Goal: Task Accomplishment & Management: Use online tool/utility

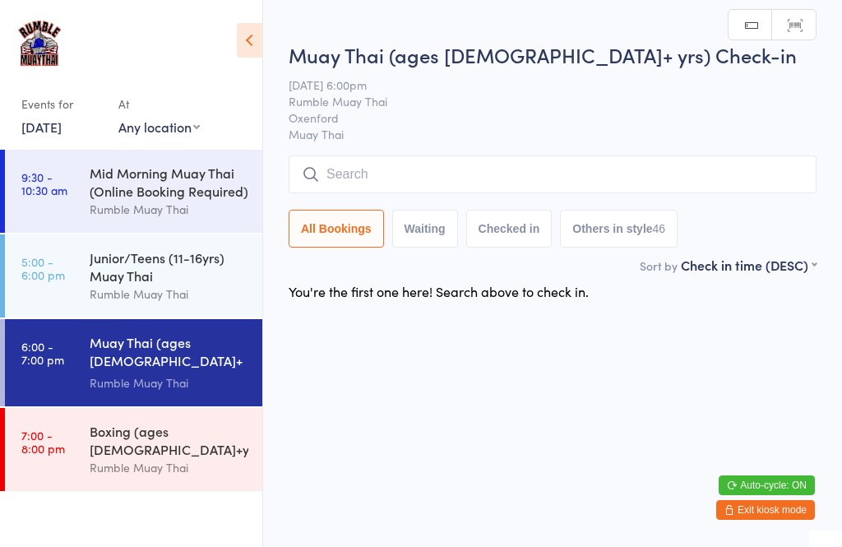
click at [160, 458] on div "Rumble Muay Thai" at bounding box center [169, 467] width 159 height 19
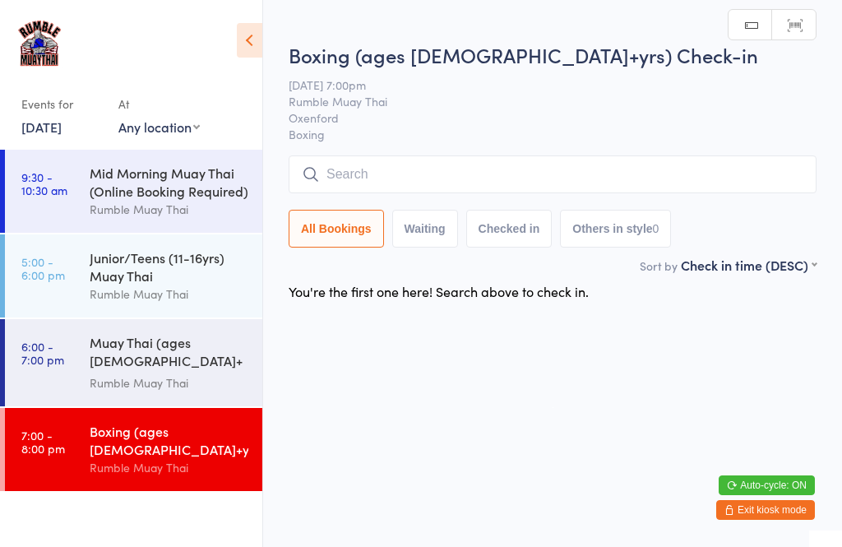
click at [165, 267] on div "Junior/Teens (11-16yrs) Muay Thai" at bounding box center [169, 266] width 159 height 36
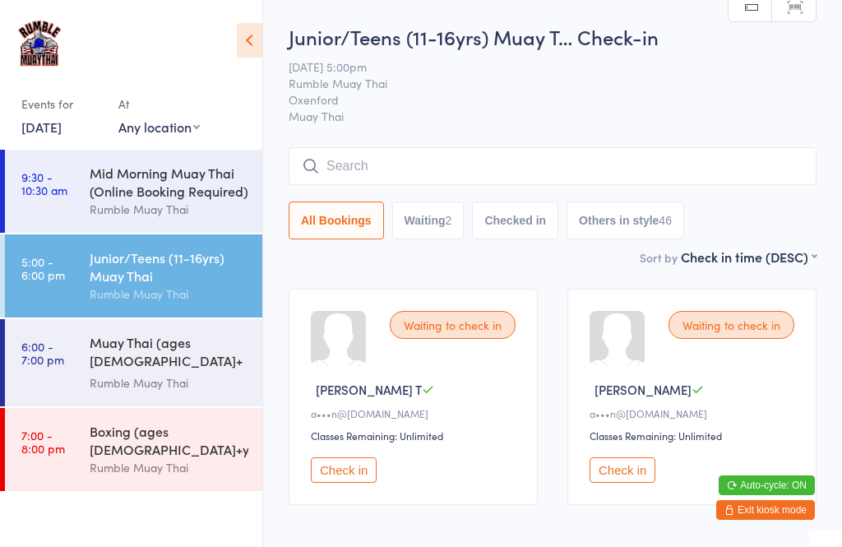
click at [132, 339] on div "Muay Thai (ages [DEMOGRAPHIC_DATA]+ yrs) Rumble Muay Thai" at bounding box center [176, 362] width 173 height 87
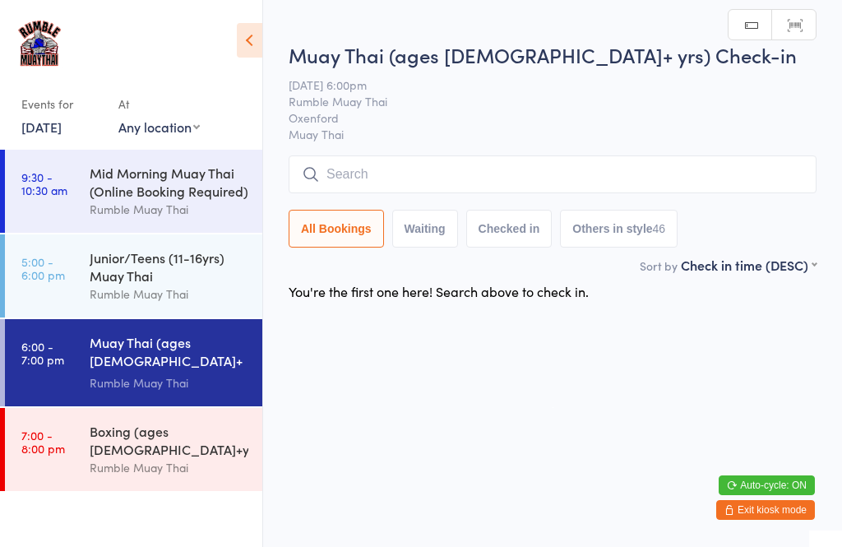
click at [335, 185] on input "search" at bounding box center [553, 174] width 528 height 38
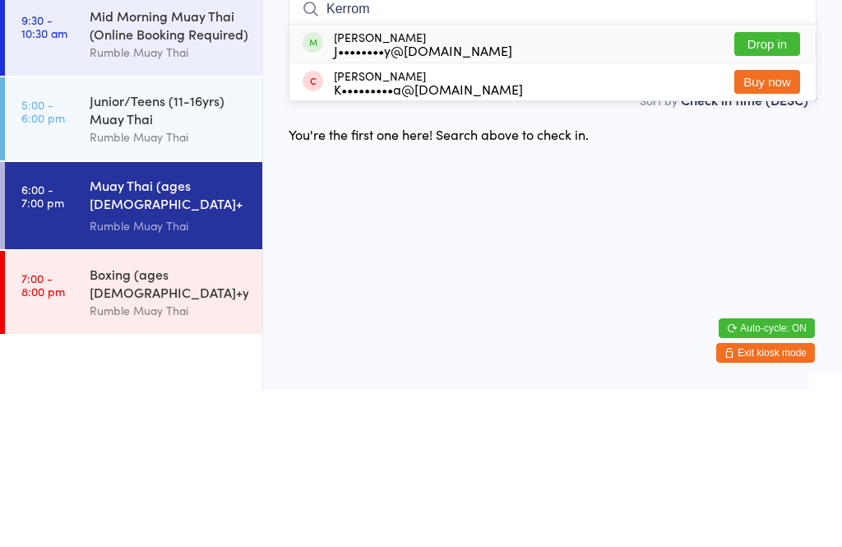
type input "Kerrom"
click at [760, 189] on button "Drop in" at bounding box center [768, 201] width 66 height 24
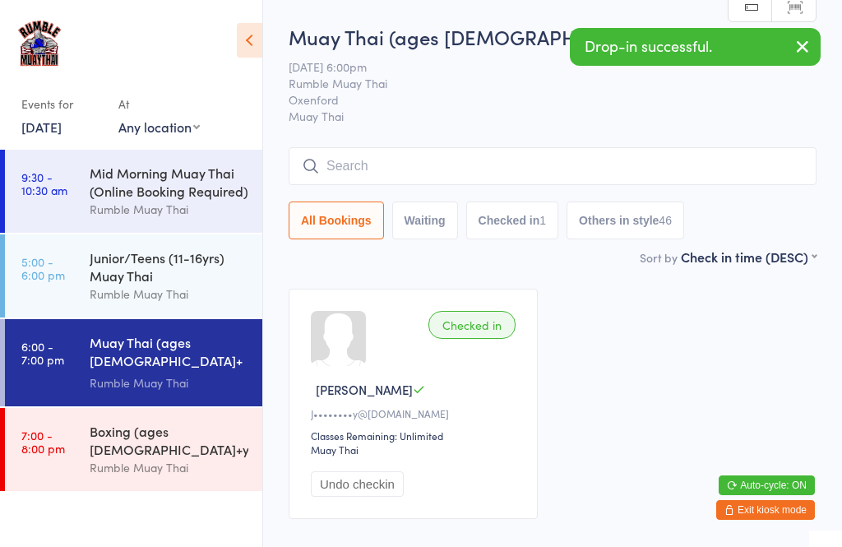
click at [138, 276] on div "Junior/Teens (11-16yrs) Muay Thai" at bounding box center [169, 266] width 159 height 36
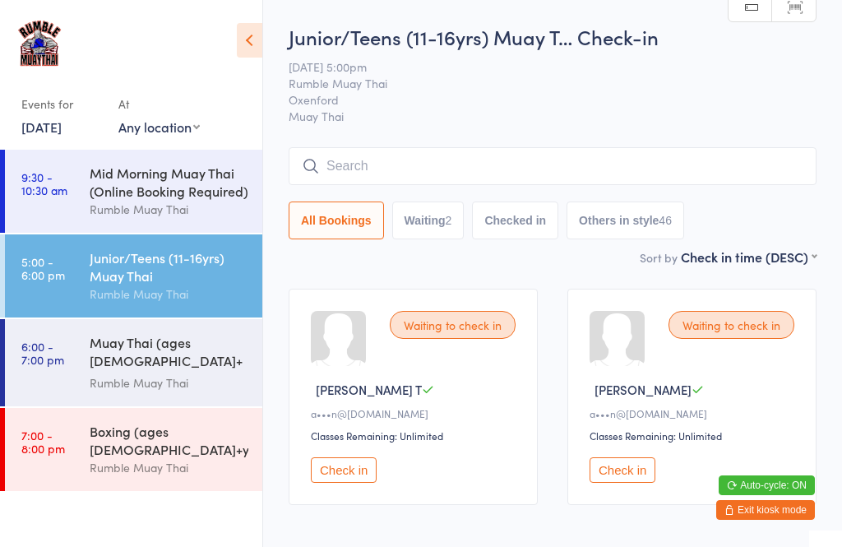
click at [532, 173] on input "search" at bounding box center [553, 166] width 528 height 38
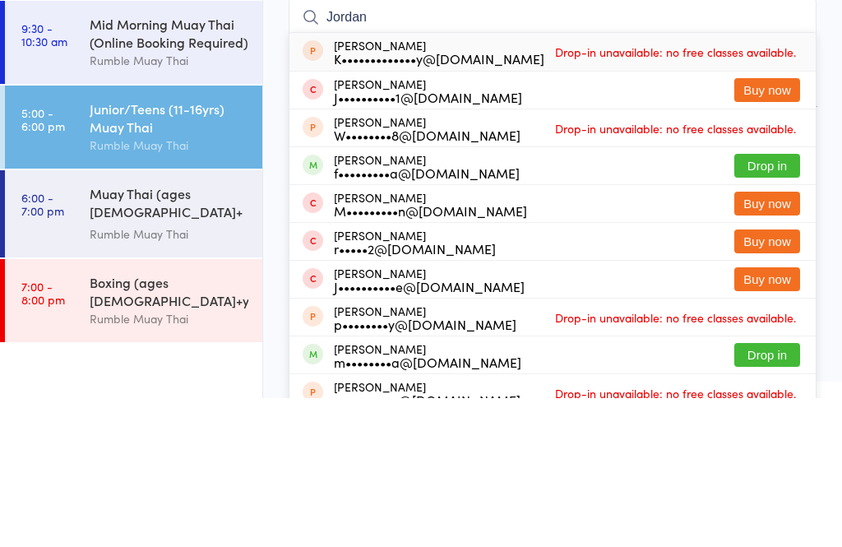
type input "Jordan"
click at [759, 303] on button "Drop in" at bounding box center [768, 315] width 66 height 24
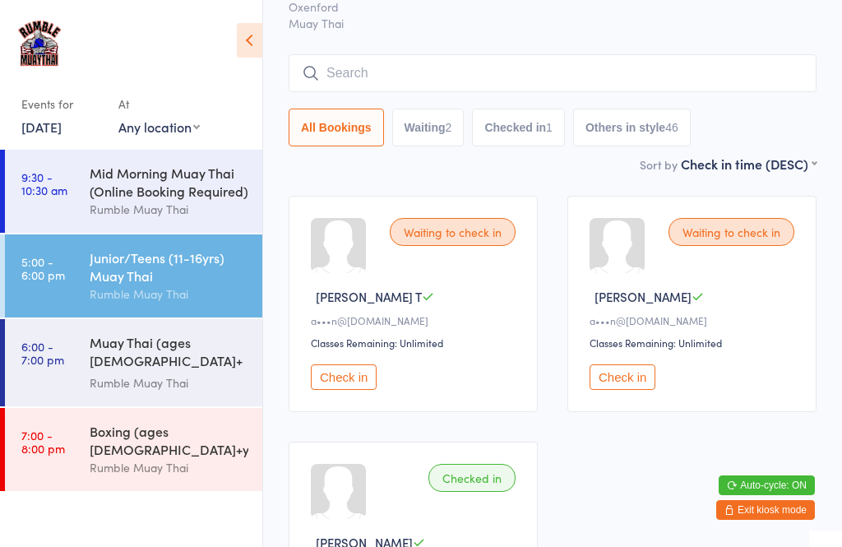
click at [325, 75] on input "search" at bounding box center [553, 73] width 528 height 38
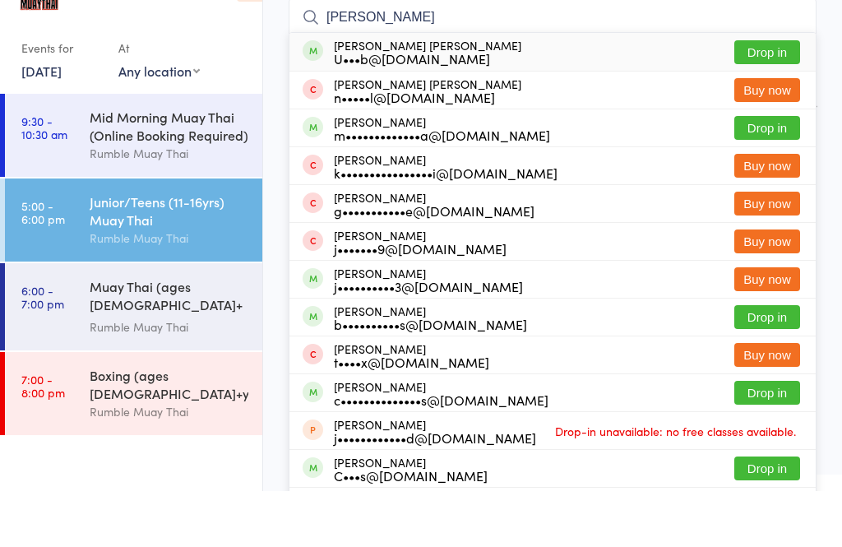
type input "[PERSON_NAME]"
click at [762, 96] on button "Drop in" at bounding box center [768, 108] width 66 height 24
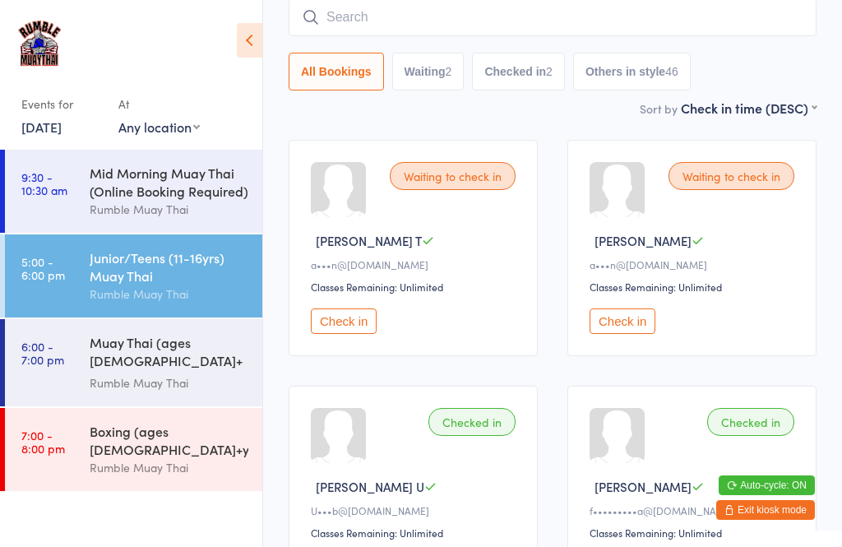
click at [477, 15] on input "search" at bounding box center [553, 17] width 528 height 38
click at [472, 12] on input "search" at bounding box center [553, 17] width 528 height 38
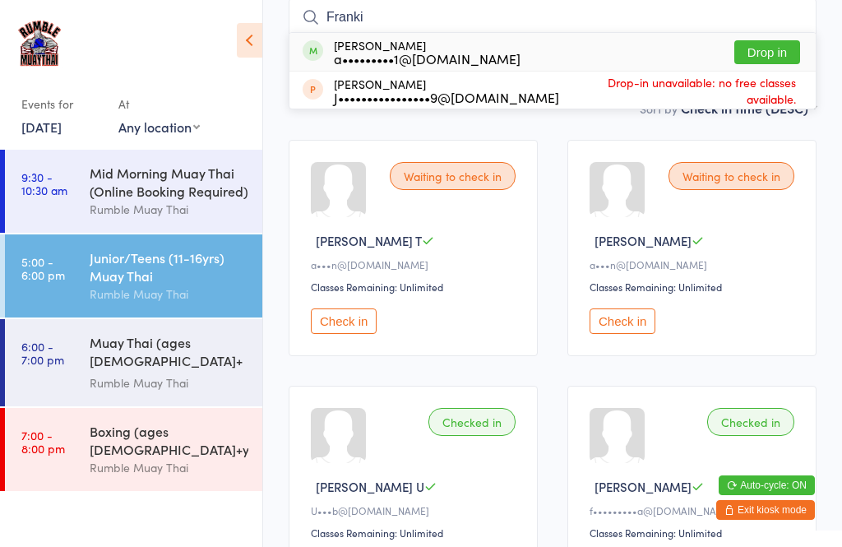
type input "Franki"
click at [764, 52] on button "Drop in" at bounding box center [768, 52] width 66 height 24
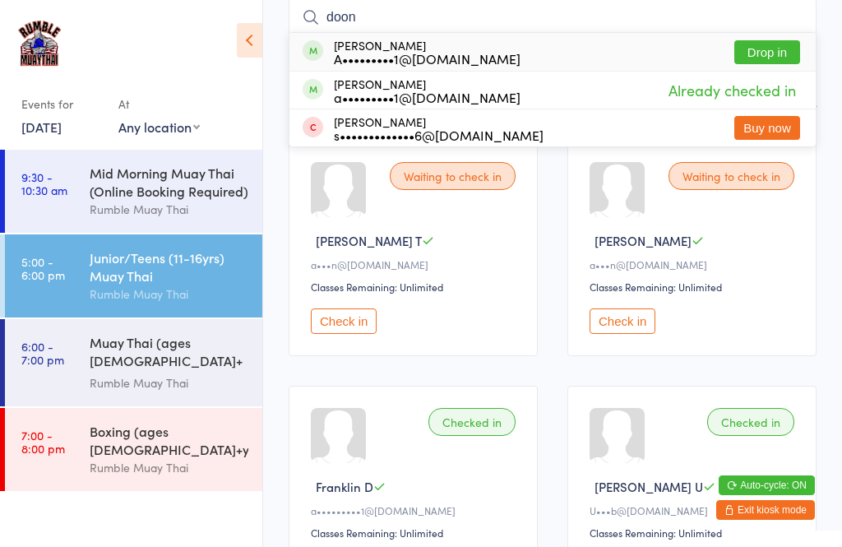
type input "doon"
click at [760, 57] on button "Drop in" at bounding box center [768, 52] width 66 height 24
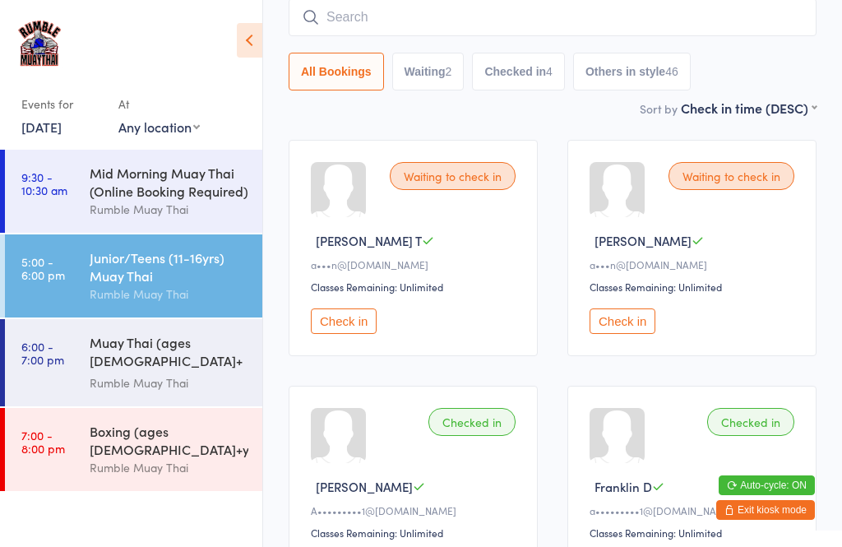
click at [761, 27] on input "search" at bounding box center [553, 17] width 528 height 38
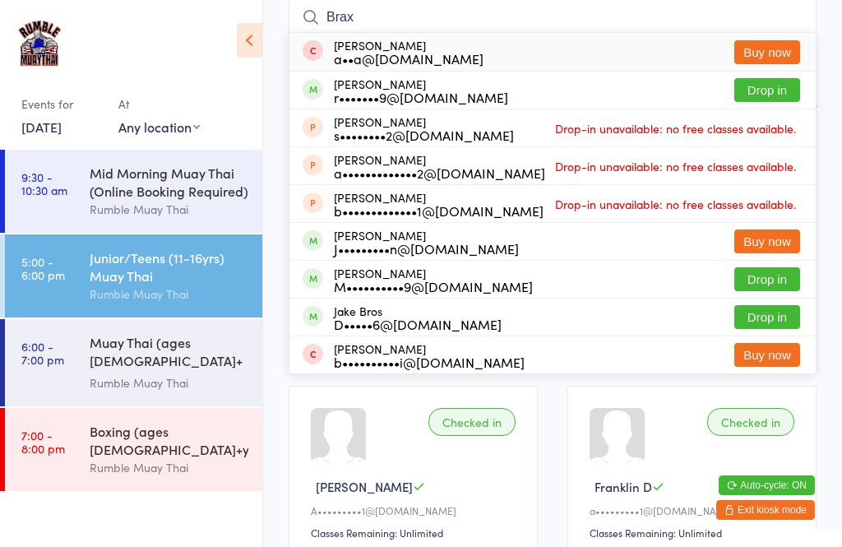
type input "Brax"
click at [771, 102] on button "Drop in" at bounding box center [768, 90] width 66 height 24
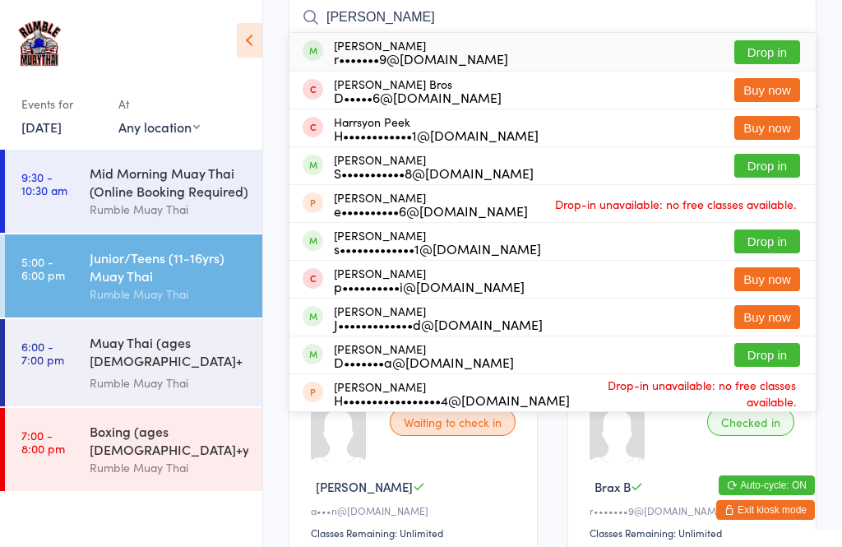
type input "[PERSON_NAME]"
click at [759, 52] on button "Drop in" at bounding box center [768, 52] width 66 height 24
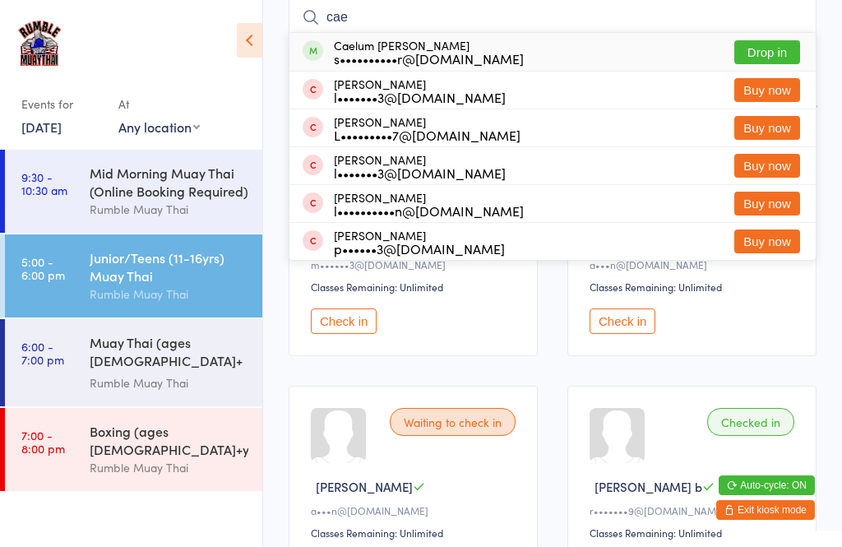
type input "cae"
click at [687, 58] on div "Caelum [PERSON_NAME] s••••••••••r@[DOMAIN_NAME] Drop in" at bounding box center [553, 52] width 526 height 38
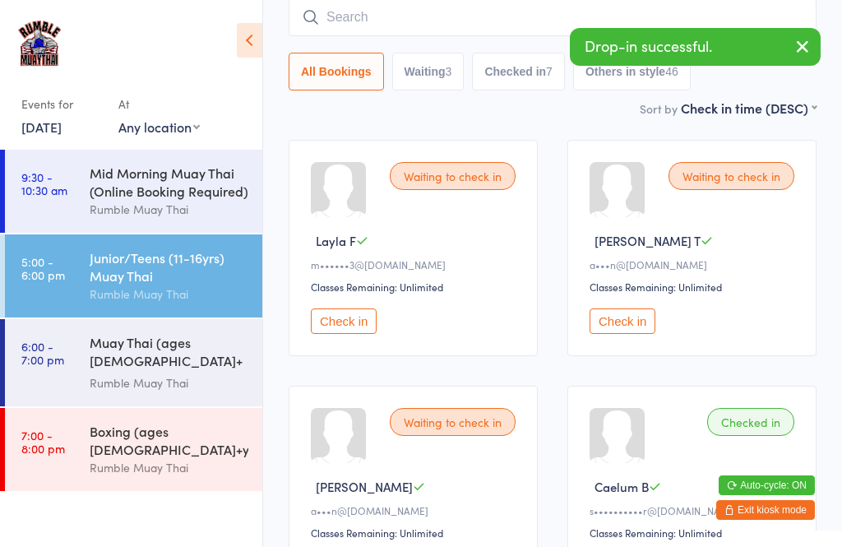
click at [791, 44] on button "button" at bounding box center [803, 48] width 36 height 38
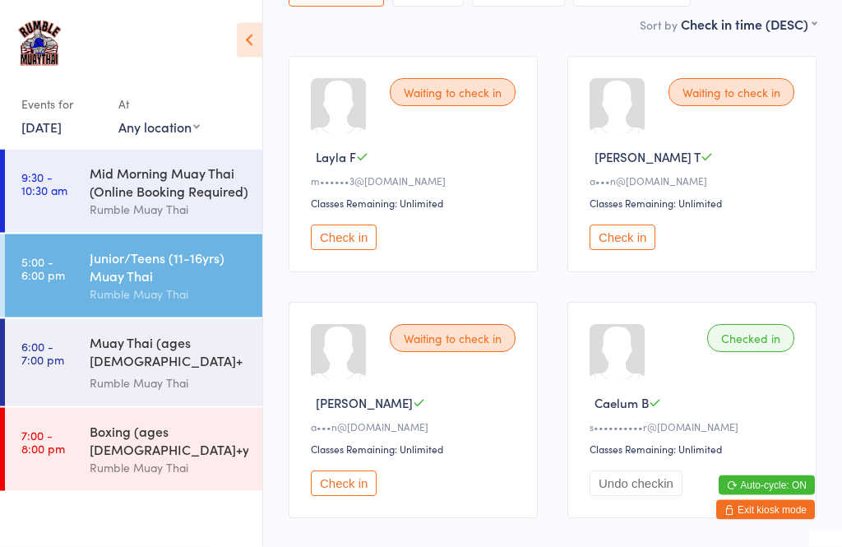
scroll to position [244, 0]
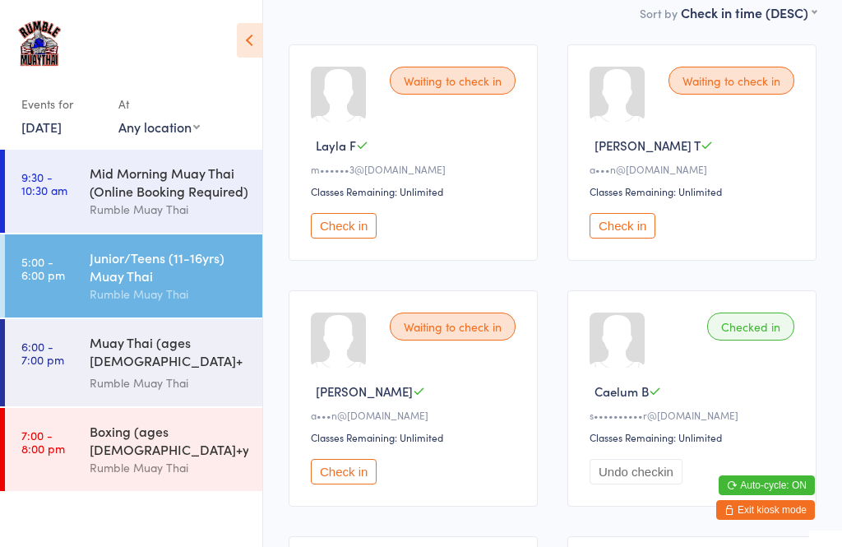
click at [624, 484] on button "Undo checkin" at bounding box center [636, 471] width 93 height 25
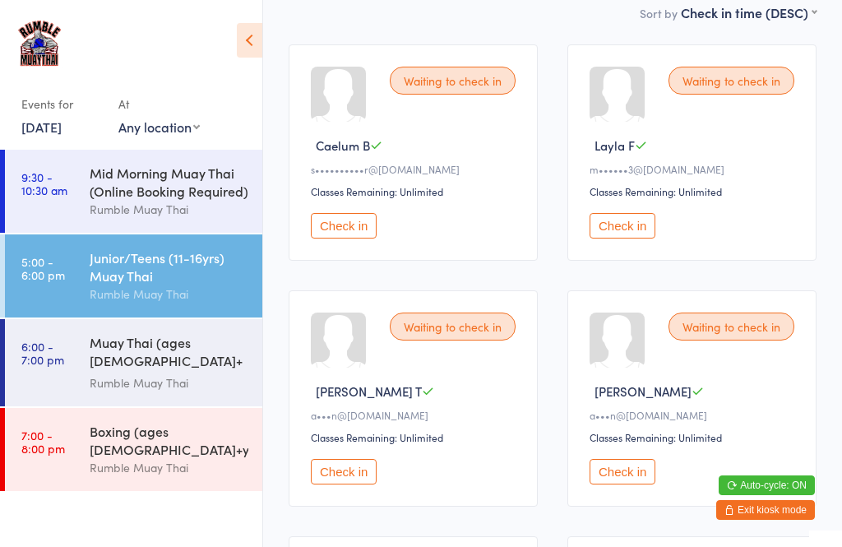
click at [632, 480] on button "Check in" at bounding box center [623, 471] width 66 height 25
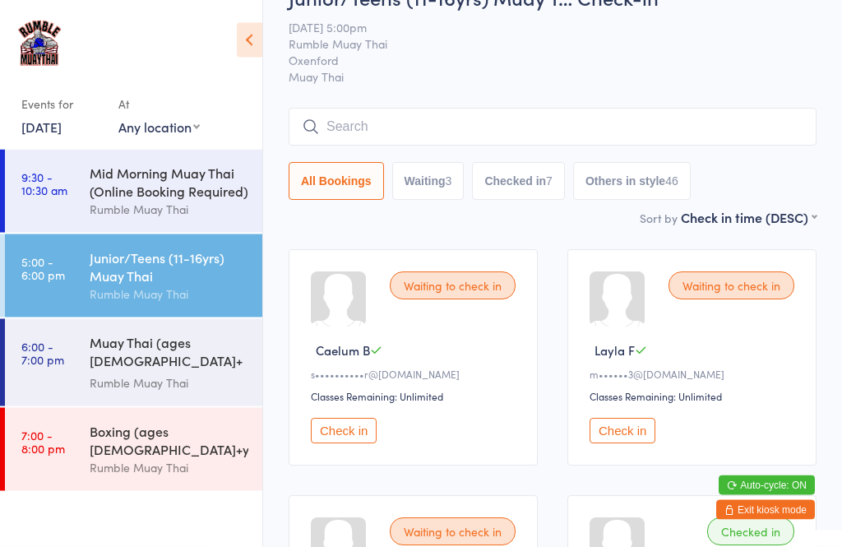
scroll to position [34, 0]
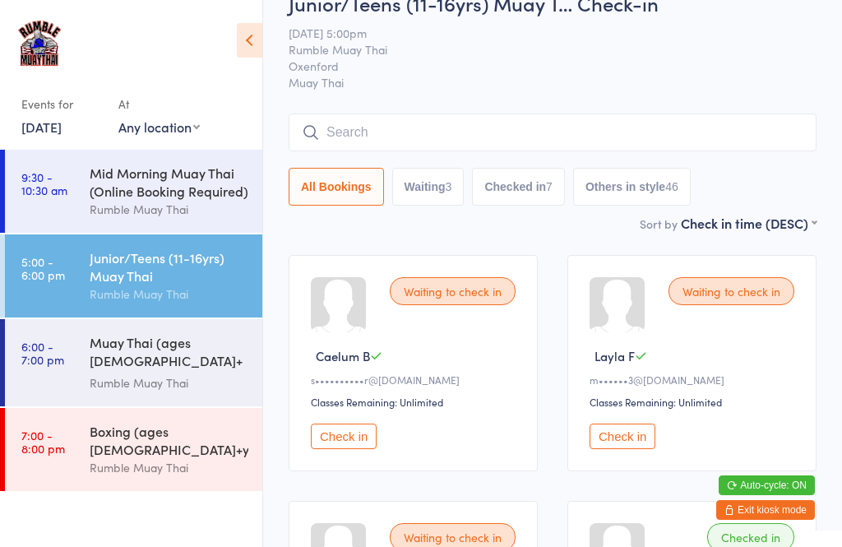
click at [556, 135] on input "search" at bounding box center [553, 133] width 528 height 38
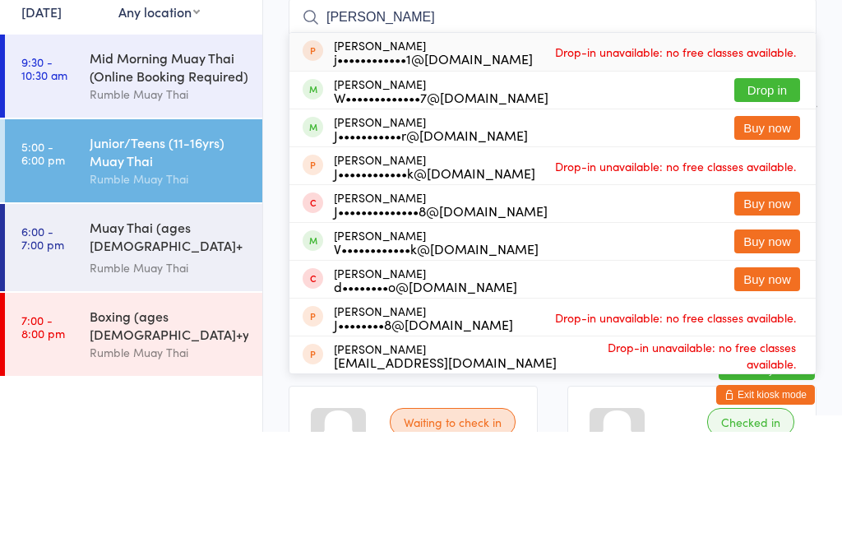
type input "[PERSON_NAME]"
click at [778, 193] on button "Drop in" at bounding box center [768, 205] width 66 height 24
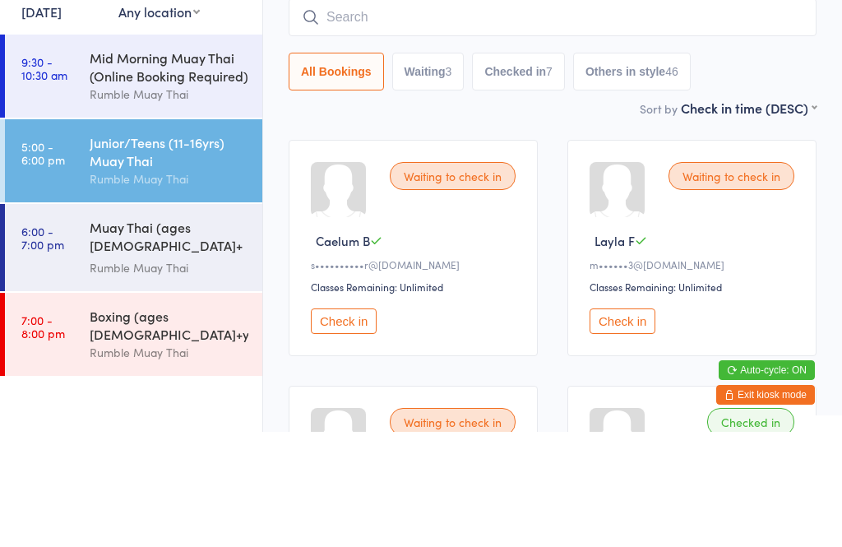
scroll to position [149, 0]
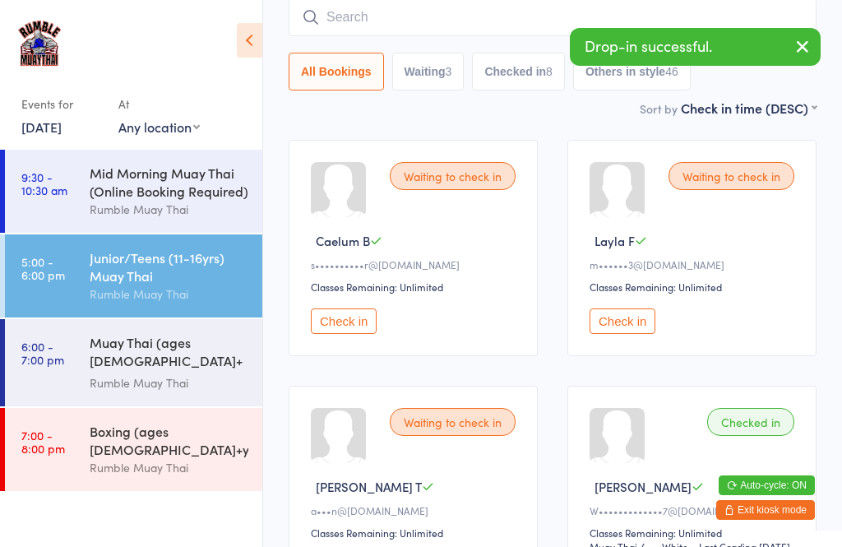
click at [442, 21] on input "search" at bounding box center [553, 17] width 528 height 38
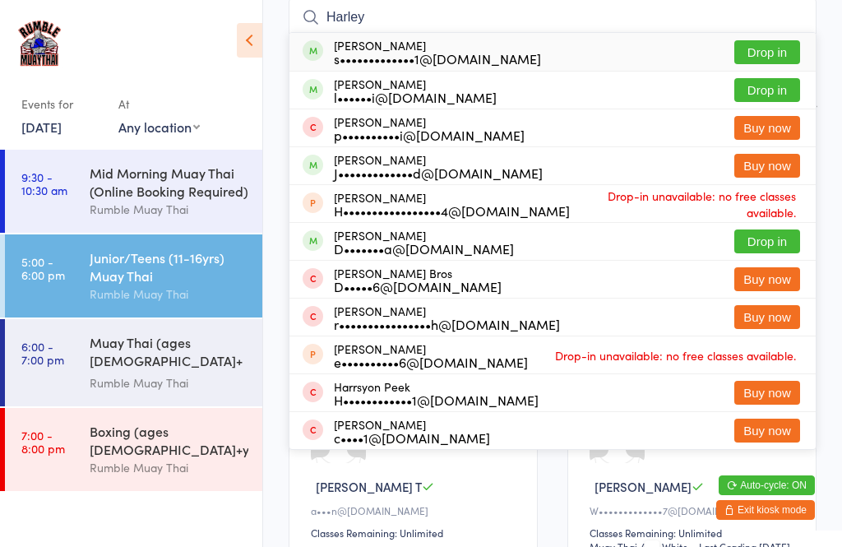
type input "Harley"
click at [774, 51] on button "Drop in" at bounding box center [768, 52] width 66 height 24
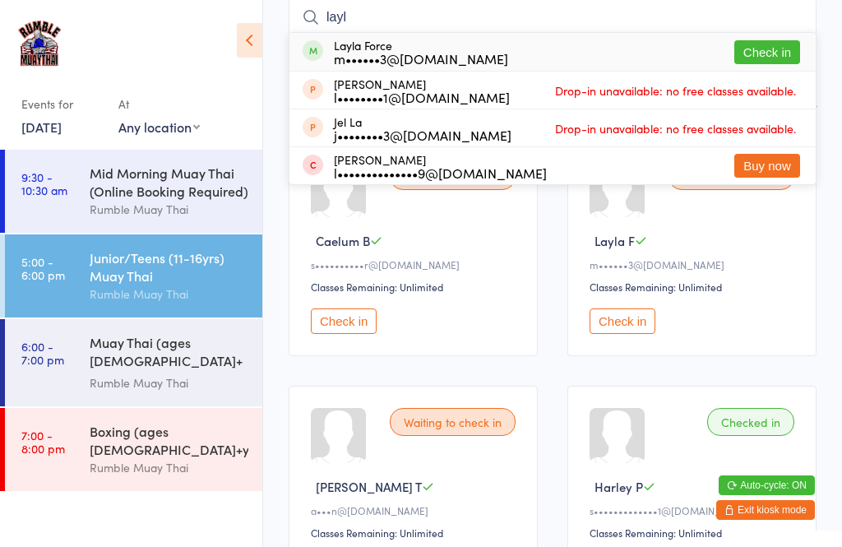
type input "layl"
click at [773, 42] on button "Check in" at bounding box center [768, 52] width 66 height 24
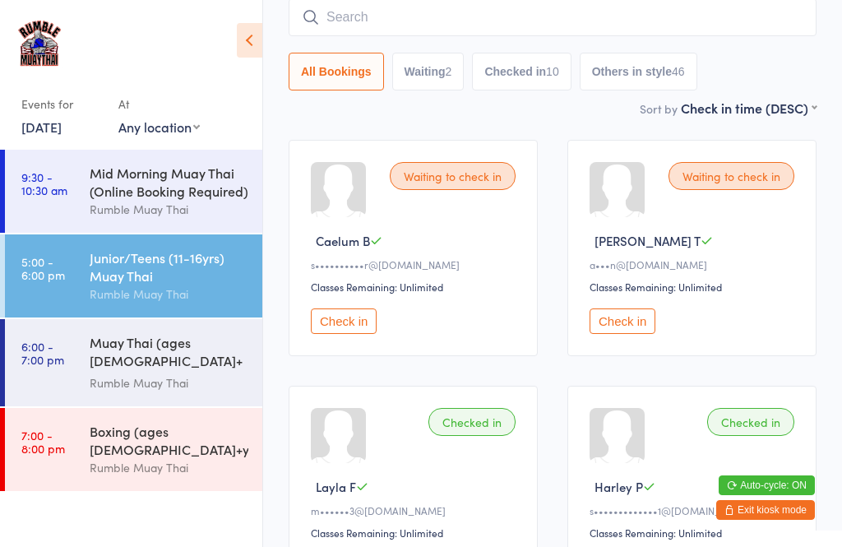
click at [437, 26] on input "search" at bounding box center [553, 17] width 528 height 38
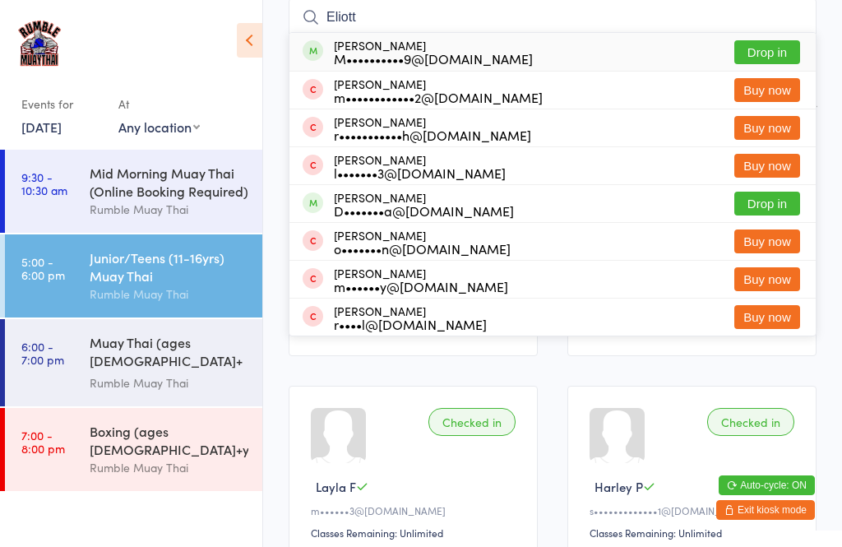
type input "Eliott"
click at [762, 44] on button "Drop in" at bounding box center [768, 52] width 66 height 24
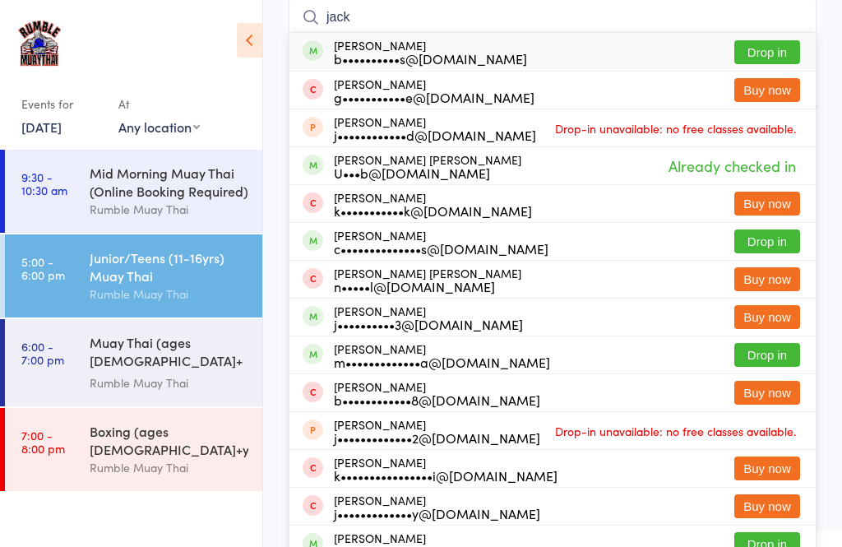
scroll to position [148, 0]
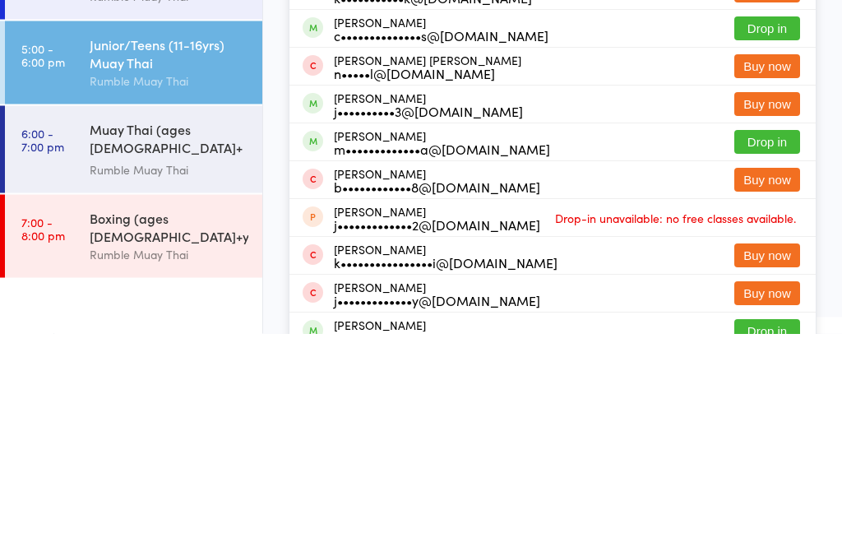
type input "jack"
click at [768, 344] on button "Drop in" at bounding box center [768, 356] width 66 height 24
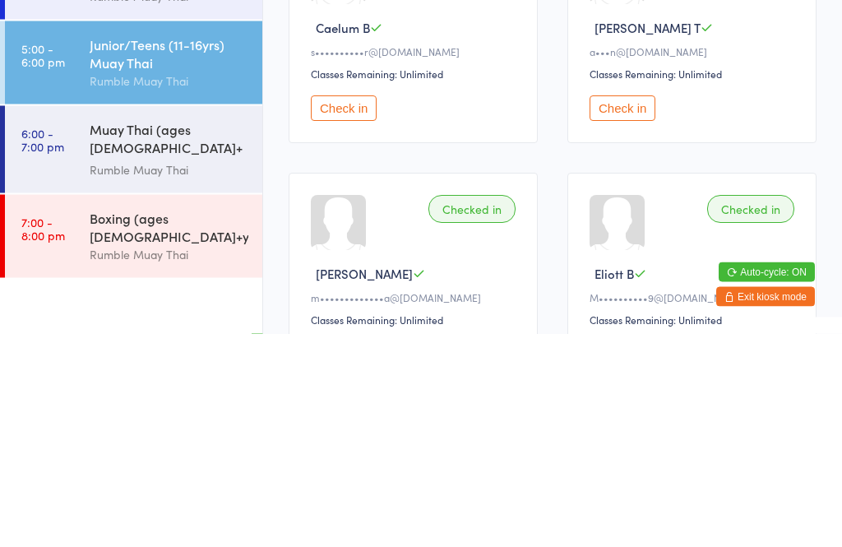
scroll to position [36, 0]
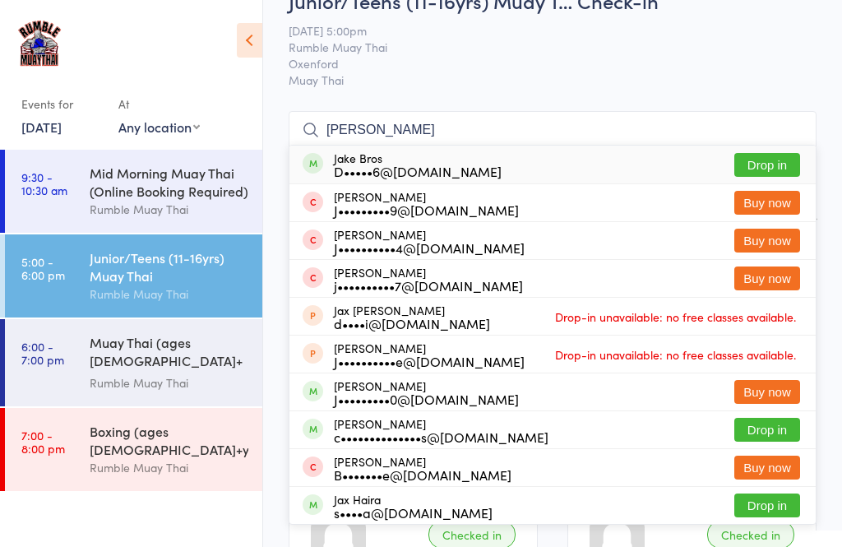
type input "[PERSON_NAME]"
click at [763, 163] on button "Drop in" at bounding box center [768, 165] width 66 height 24
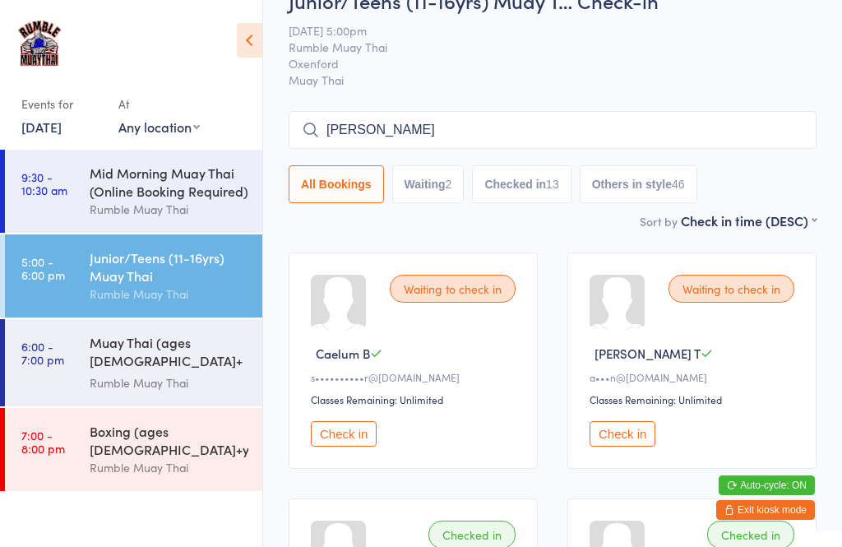
click at [452, 124] on input "[PERSON_NAME]" at bounding box center [553, 130] width 528 height 38
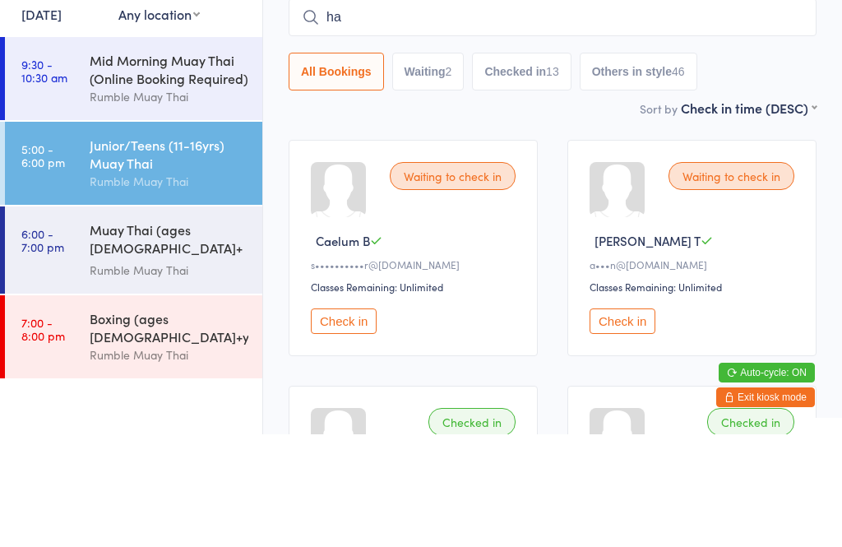
type input "h"
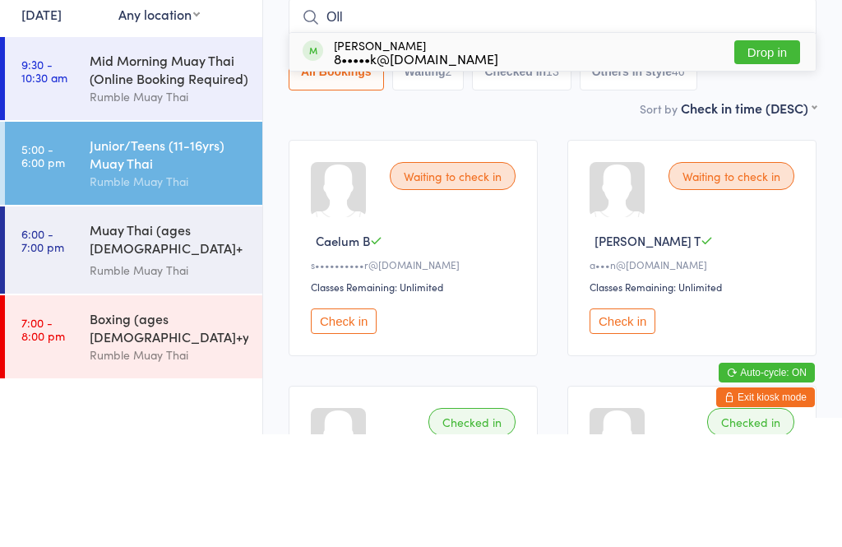
type input "Oll"
click at [771, 153] on button "Drop in" at bounding box center [768, 165] width 66 height 24
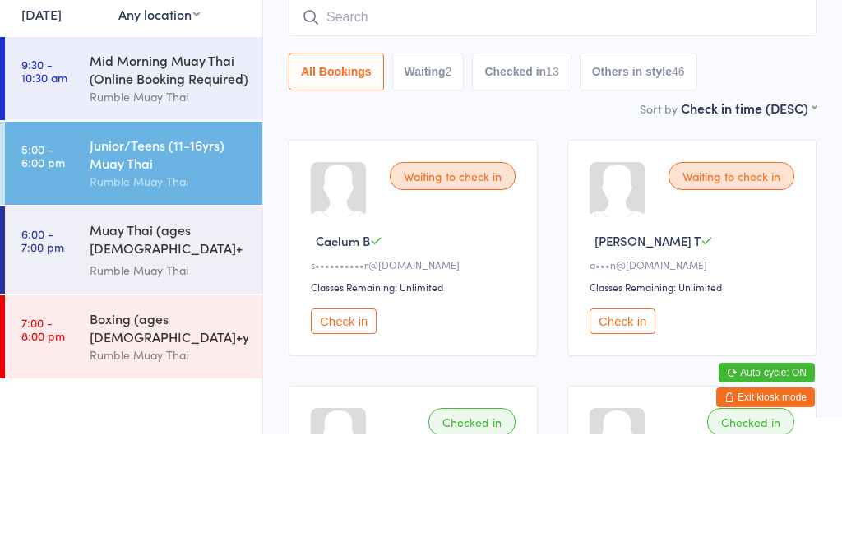
scroll to position [149, 0]
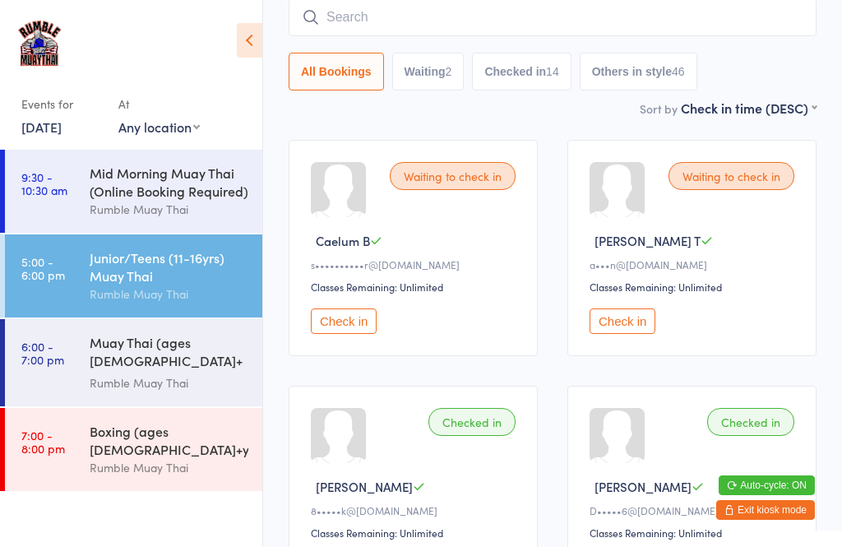
click at [490, 23] on input "search" at bounding box center [553, 17] width 528 height 38
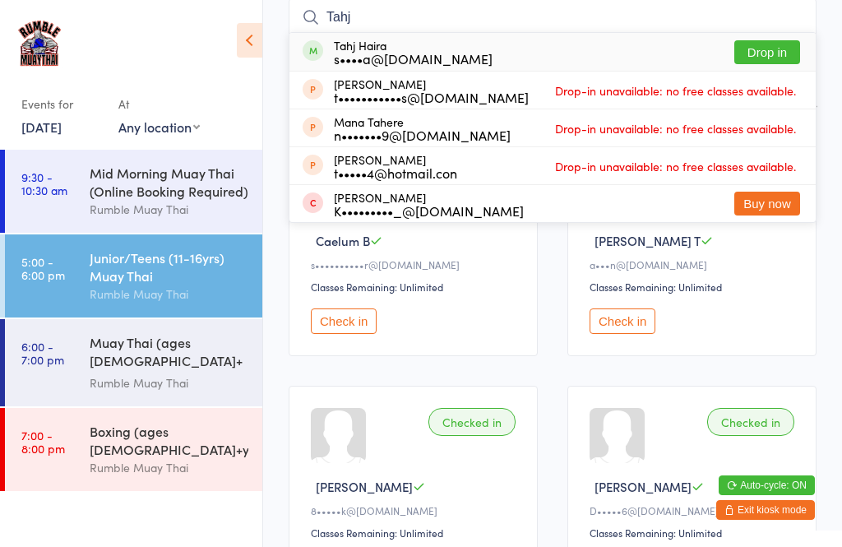
type input "Tahj"
click at [787, 44] on button "Drop in" at bounding box center [768, 52] width 66 height 24
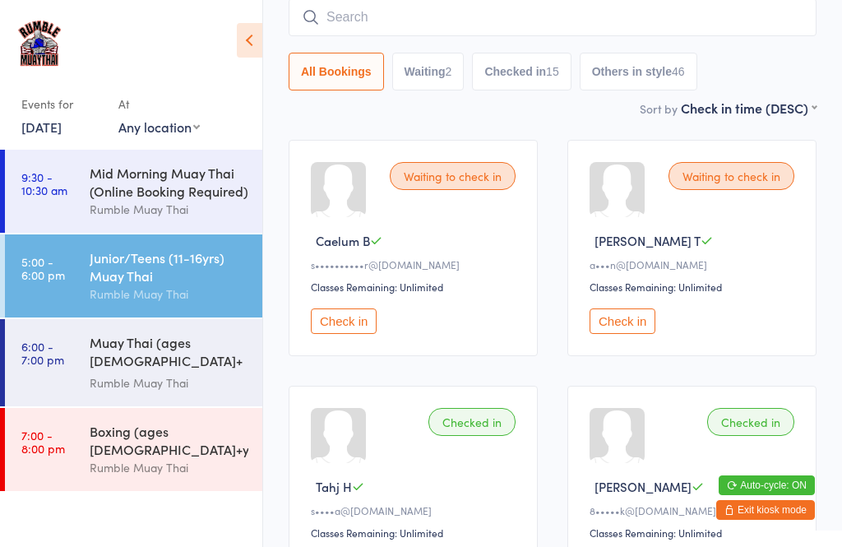
click at [624, 308] on div "Waiting to check in [PERSON_NAME] T a•••n@[DOMAIN_NAME] Classes Remaining: Unli…" at bounding box center [692, 248] width 249 height 216
click at [625, 318] on button "Check in" at bounding box center [623, 320] width 66 height 25
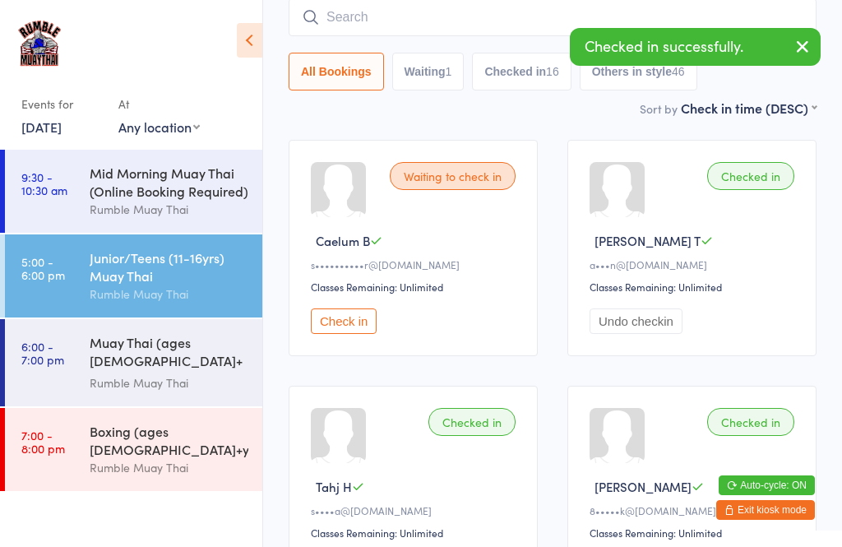
click at [353, 330] on button "Check in" at bounding box center [344, 320] width 66 height 25
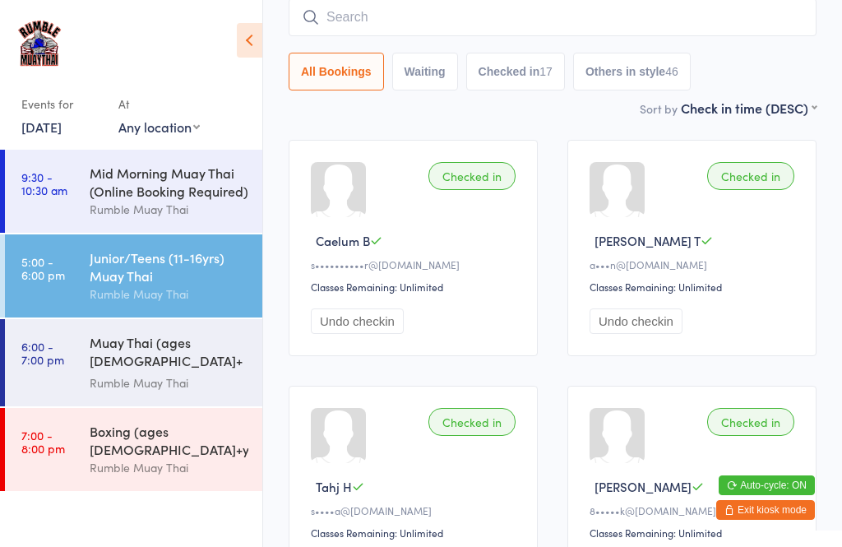
click at [347, 23] on input "search" at bounding box center [553, 17] width 528 height 38
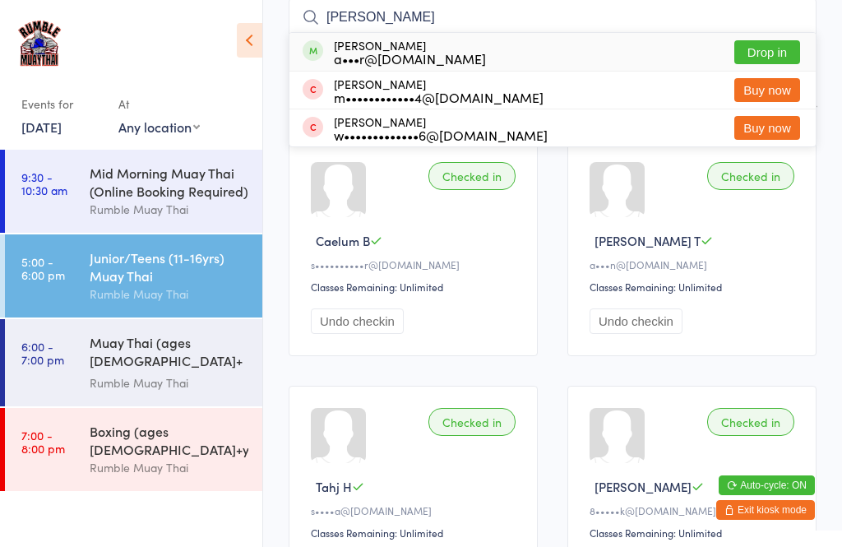
type input "[PERSON_NAME]"
click at [771, 55] on button "Drop in" at bounding box center [768, 52] width 66 height 24
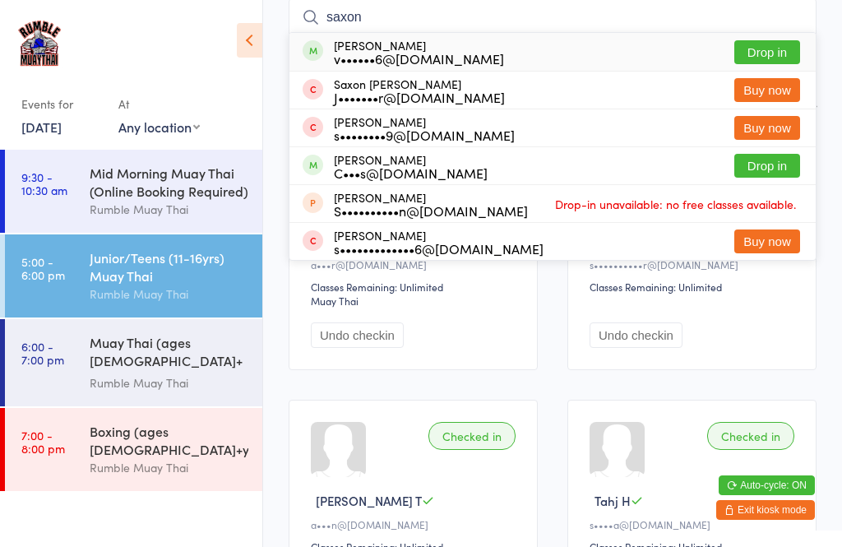
type input "saxon"
click at [777, 57] on button "Drop in" at bounding box center [768, 52] width 66 height 24
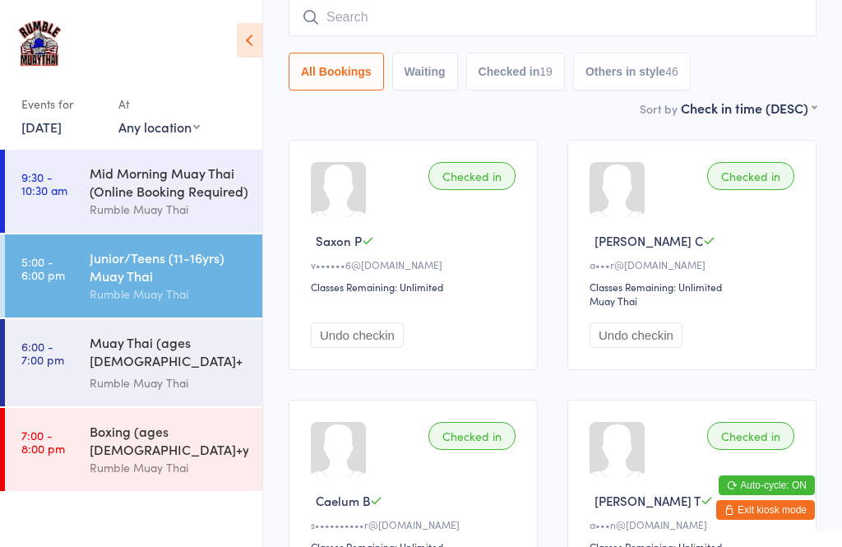
type input "m"
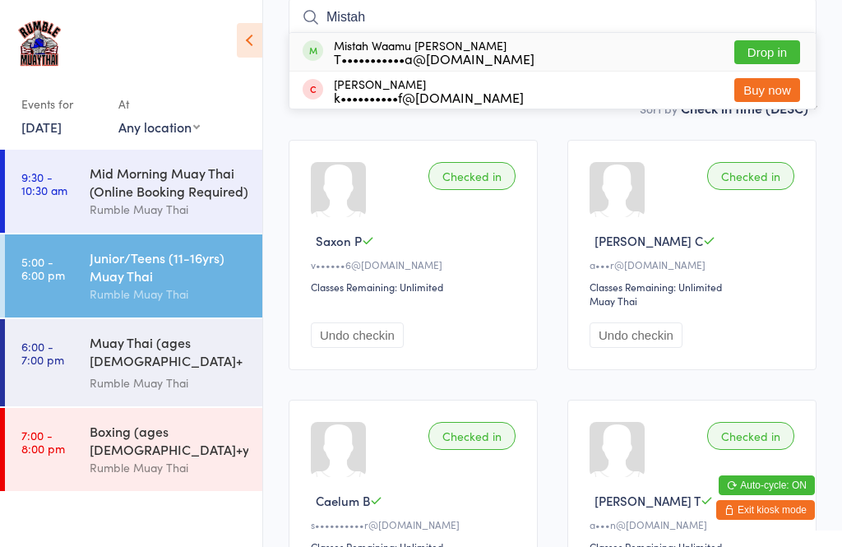
type input "Mistah"
click at [782, 57] on button "Drop in" at bounding box center [768, 52] width 66 height 24
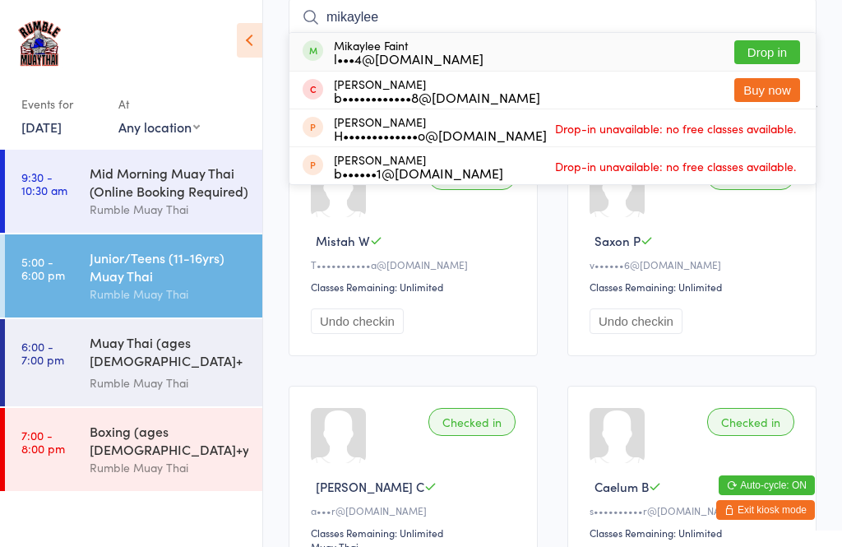
type input "mikaylee"
click at [760, 52] on button "Drop in" at bounding box center [768, 52] width 66 height 24
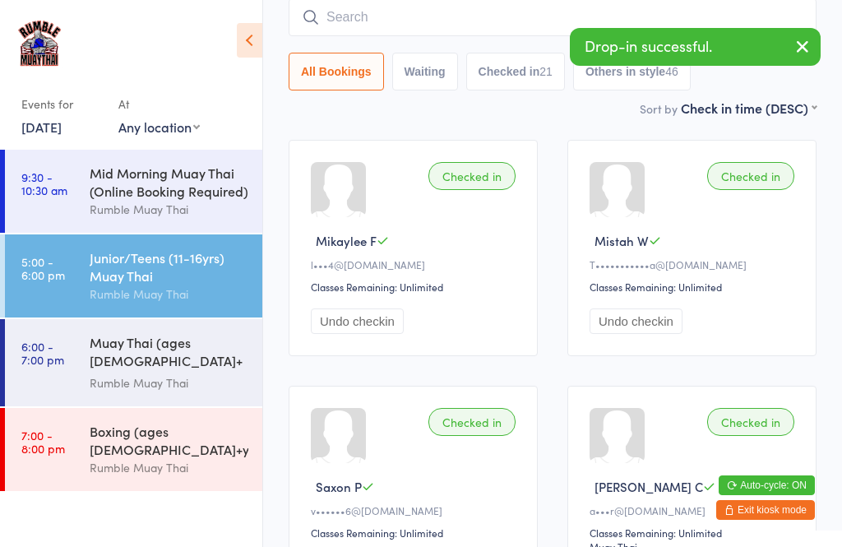
click at [466, 26] on input "search" at bounding box center [553, 17] width 528 height 38
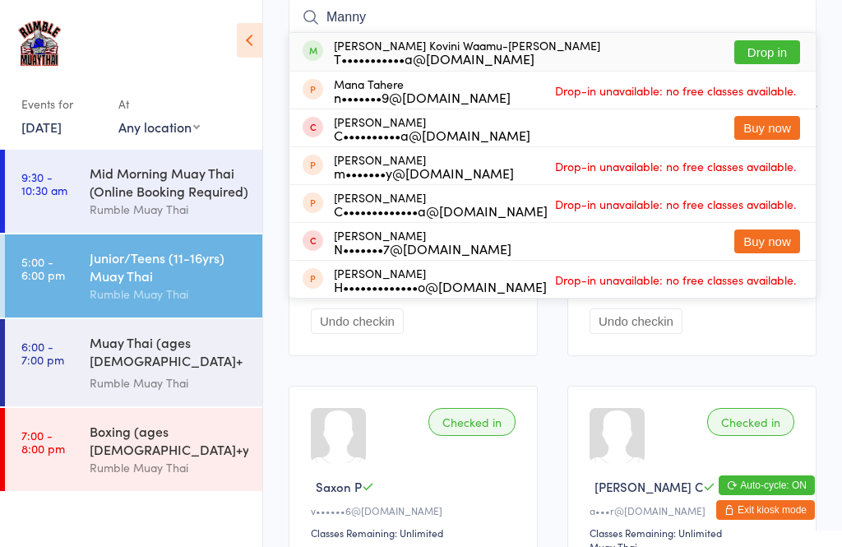
type input "Manny"
click at [773, 49] on button "Drop in" at bounding box center [768, 52] width 66 height 24
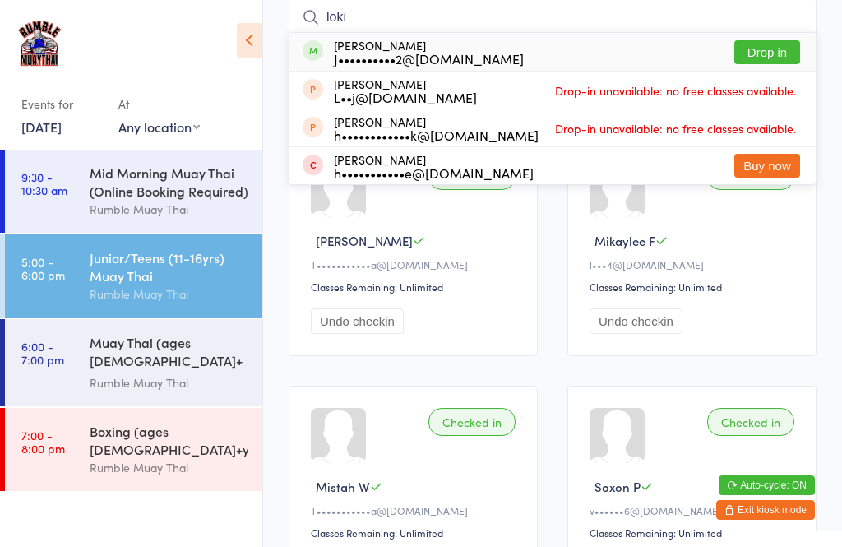
type input "loki"
click at [768, 42] on button "Drop in" at bounding box center [768, 52] width 66 height 24
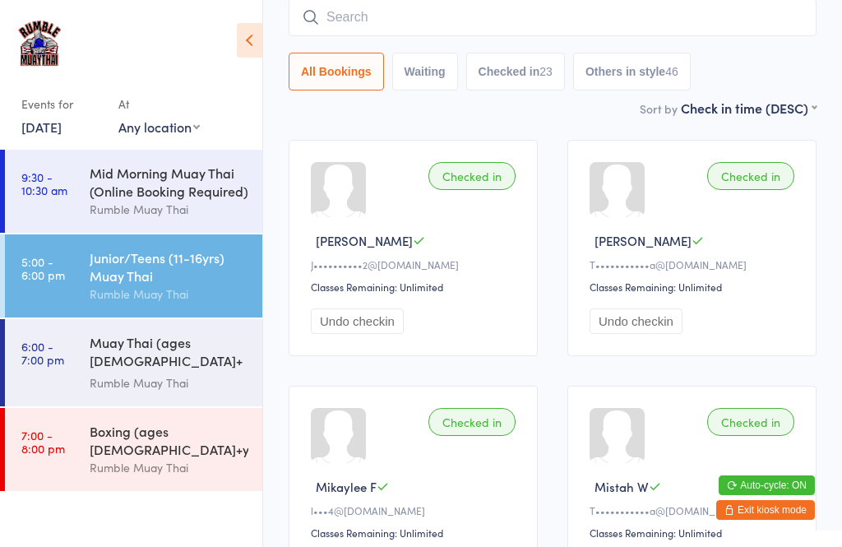
click at [443, 20] on input "search" at bounding box center [553, 17] width 528 height 38
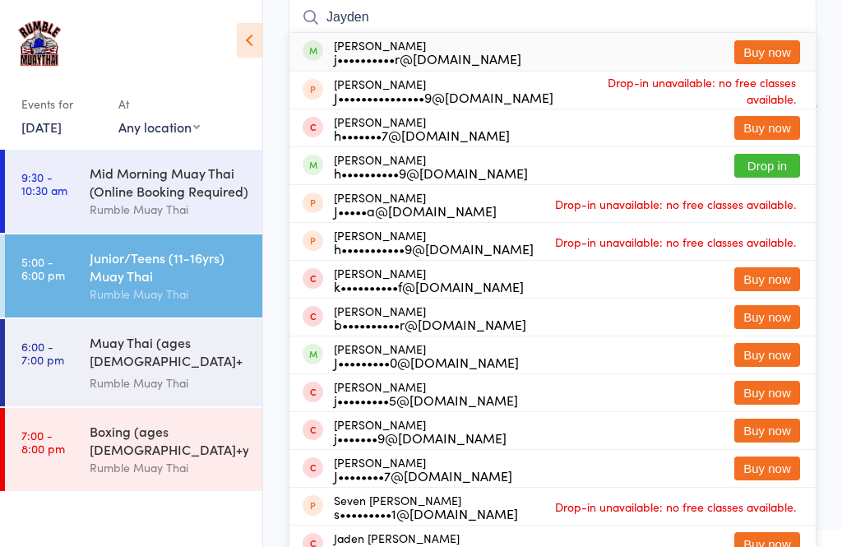
type input "Jayden"
click at [767, 53] on button "Buy now" at bounding box center [768, 52] width 66 height 24
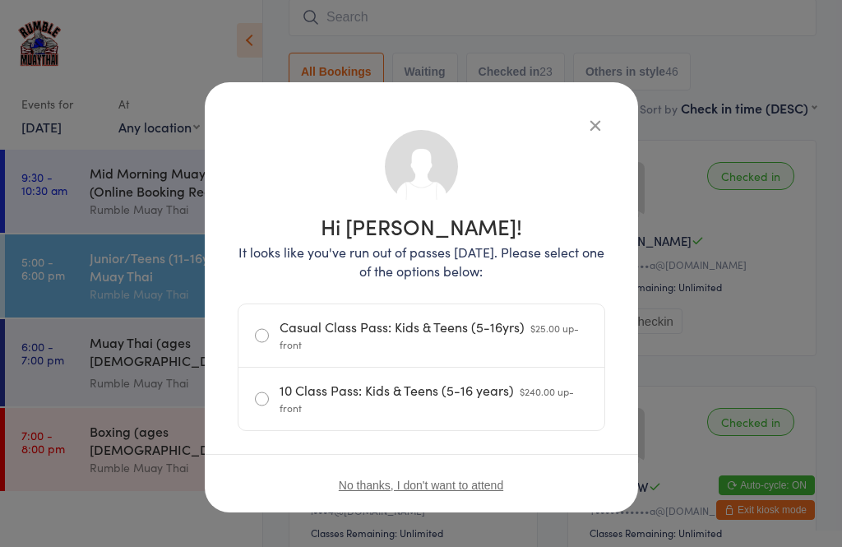
click at [589, 122] on icon "button" at bounding box center [595, 125] width 18 height 18
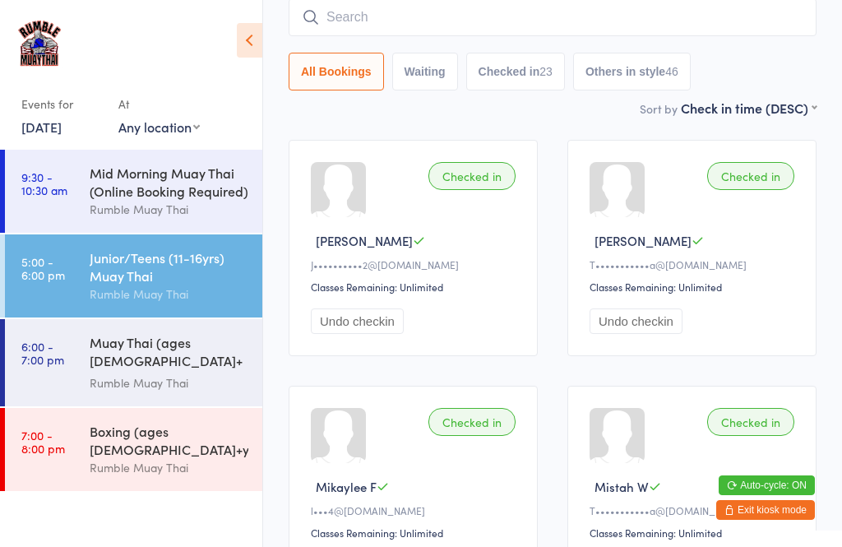
click at [192, 424] on div "Boxing (ages [DEMOGRAPHIC_DATA]+yrs)" at bounding box center [169, 440] width 159 height 36
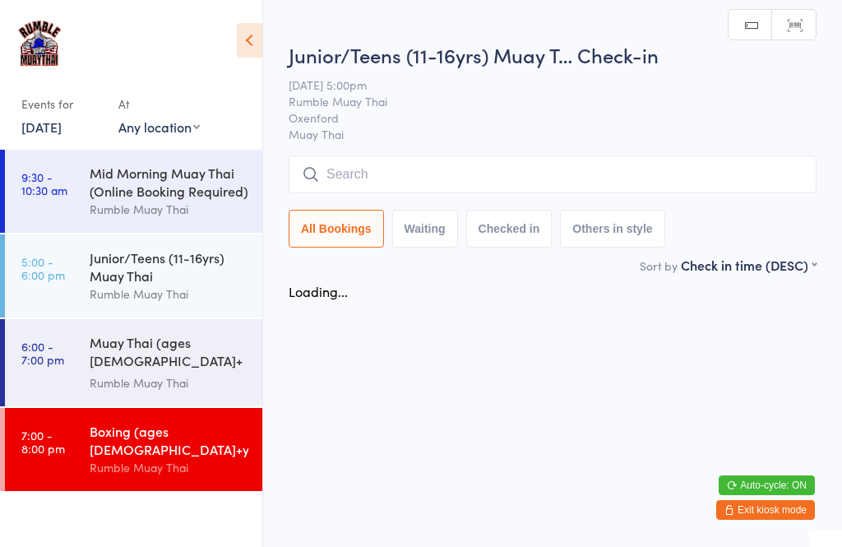
click at [379, 182] on input "search" at bounding box center [553, 174] width 528 height 38
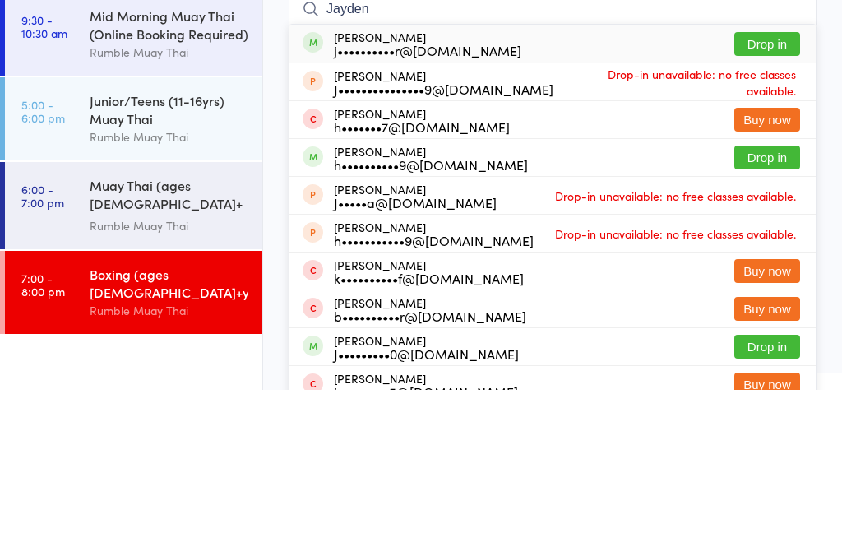
type input "Jayden"
click at [775, 189] on button "Drop in" at bounding box center [768, 201] width 66 height 24
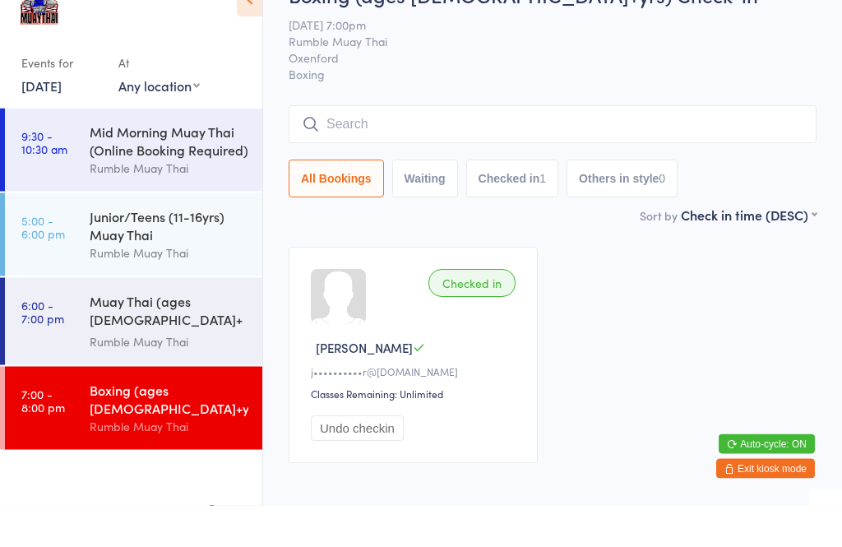
scroll to position [41, 0]
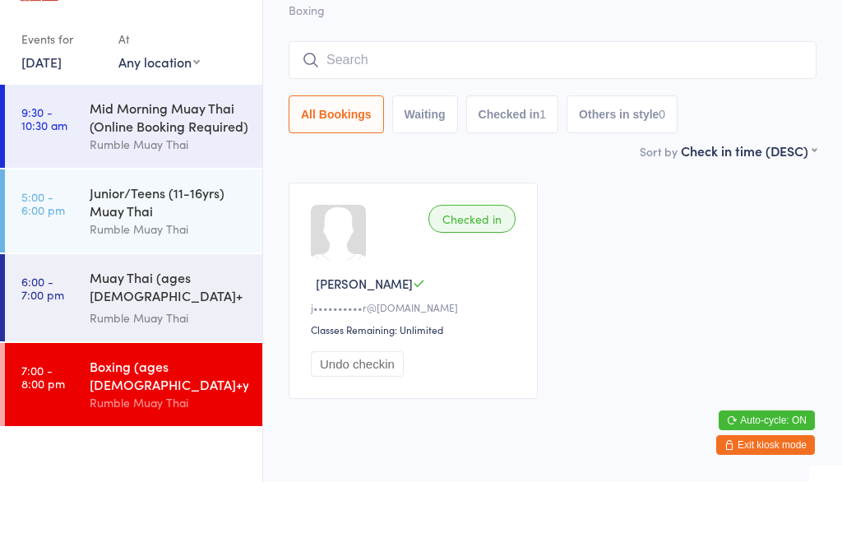
click at [394, 106] on input "search" at bounding box center [553, 125] width 528 height 38
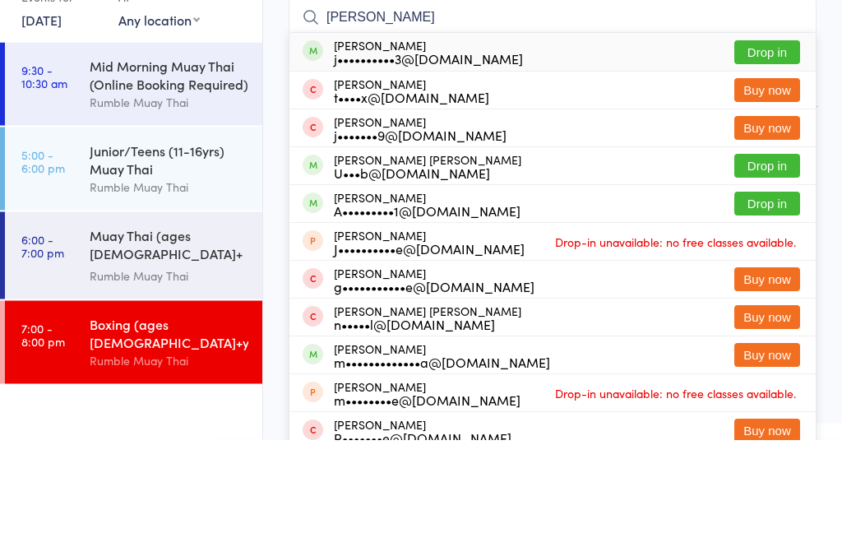
type input "[PERSON_NAME]"
click at [769, 148] on button "Drop in" at bounding box center [768, 160] width 66 height 24
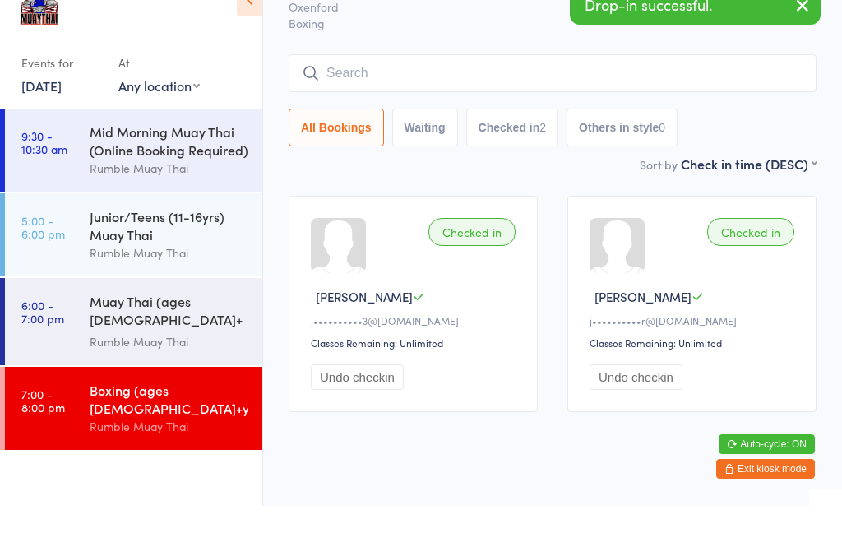
scroll to position [93, 0]
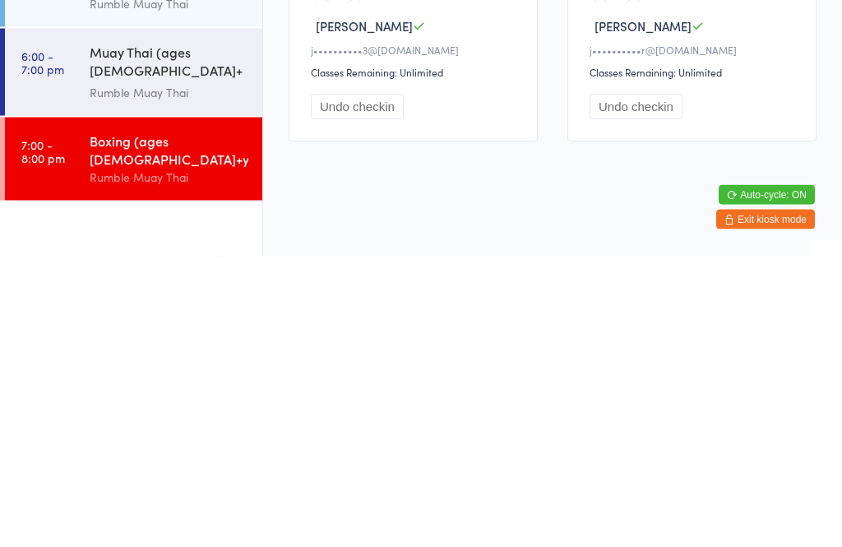
click at [202, 373] on div "Rumble Muay Thai" at bounding box center [169, 382] width 159 height 19
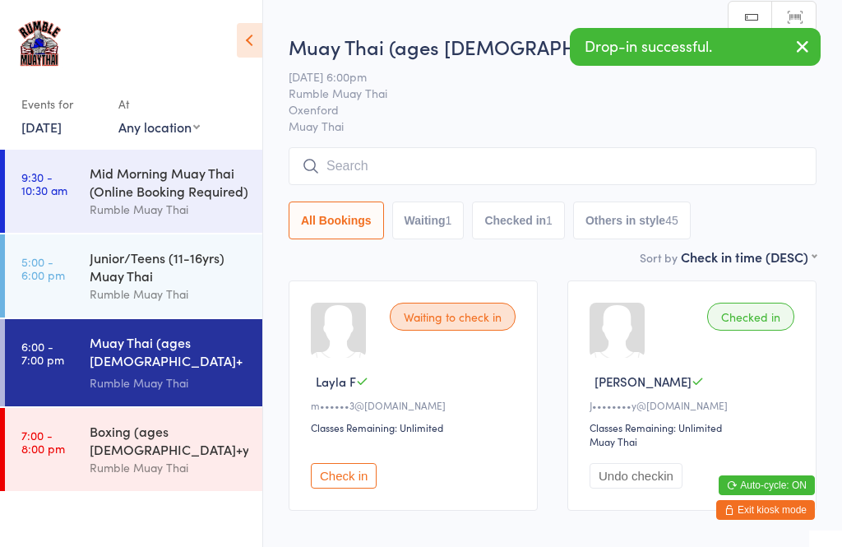
scroll to position [55, 0]
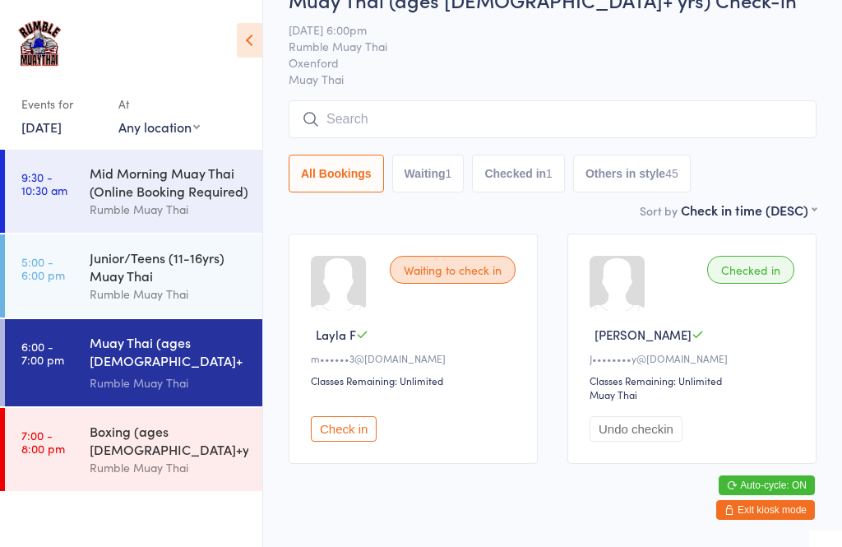
click at [368, 123] on input "search" at bounding box center [553, 119] width 528 height 38
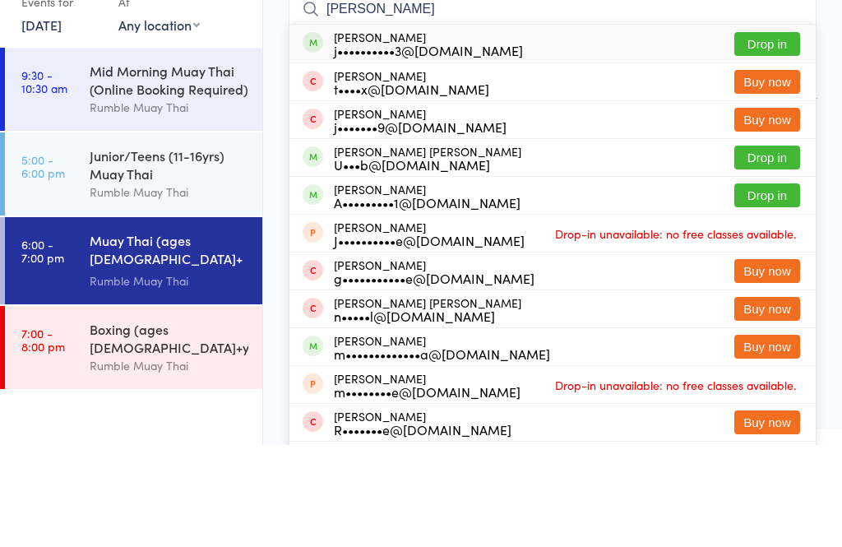
type input "[PERSON_NAME]"
click at [777, 134] on button "Drop in" at bounding box center [768, 146] width 66 height 24
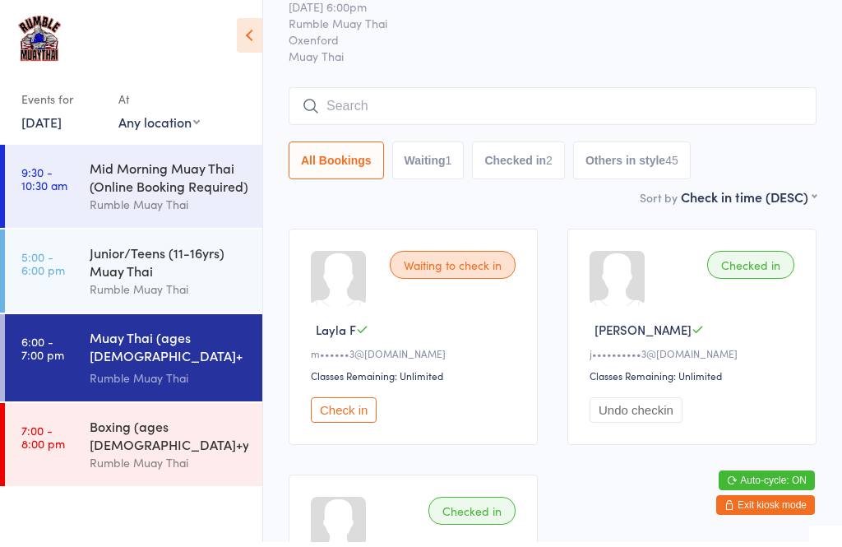
scroll to position [60, 0]
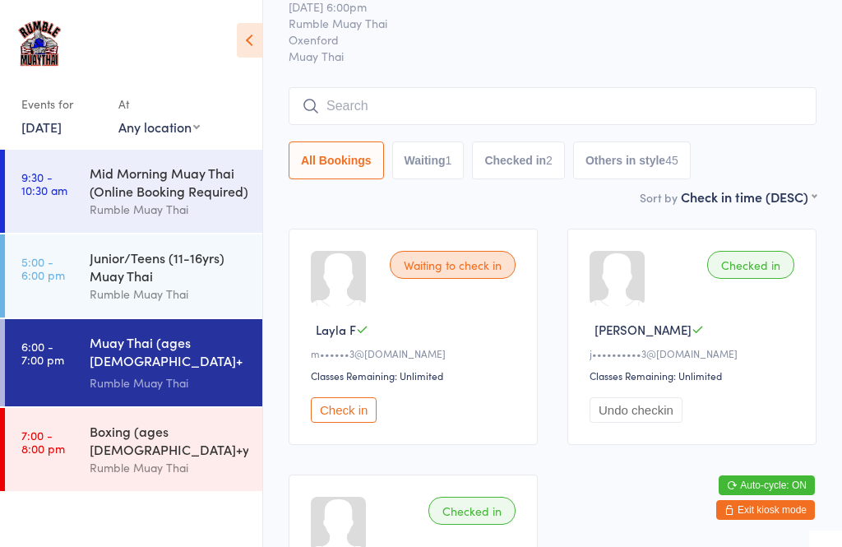
click at [434, 104] on input "search" at bounding box center [553, 106] width 528 height 38
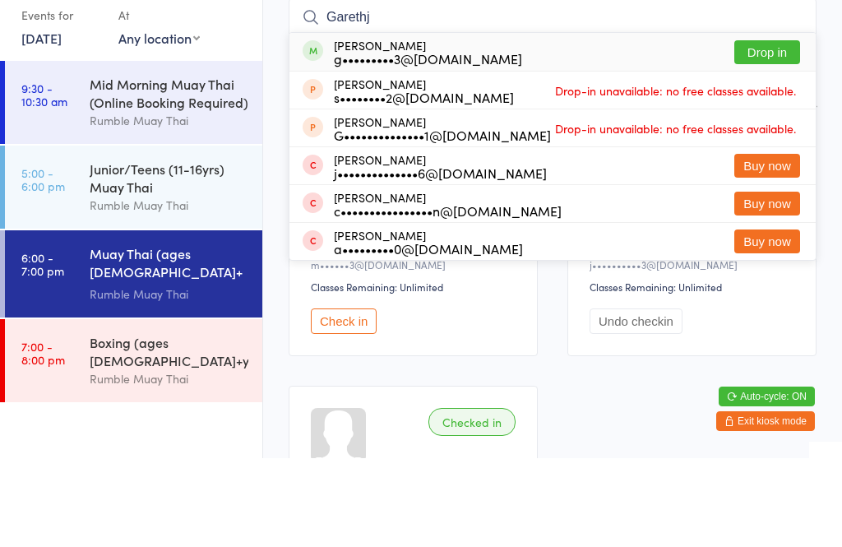
type input "Garethj"
click at [772, 129] on button "Drop in" at bounding box center [768, 141] width 66 height 24
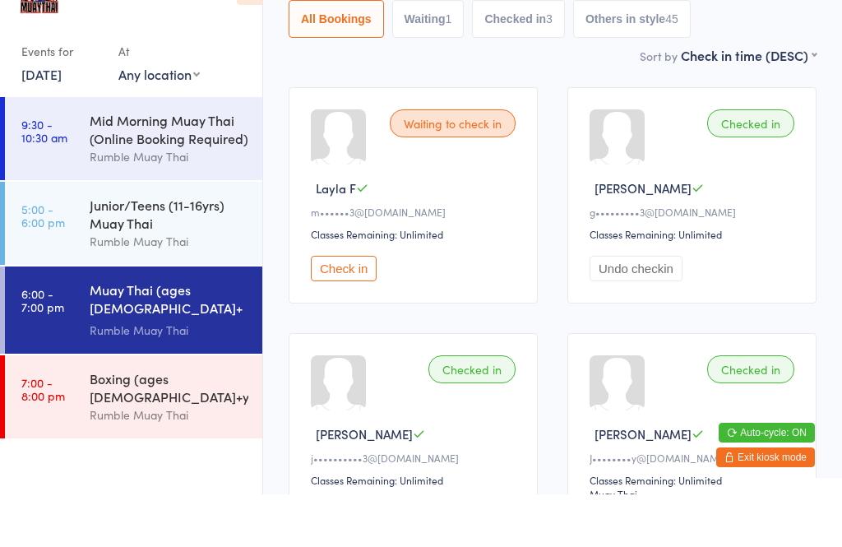
scroll to position [63, 0]
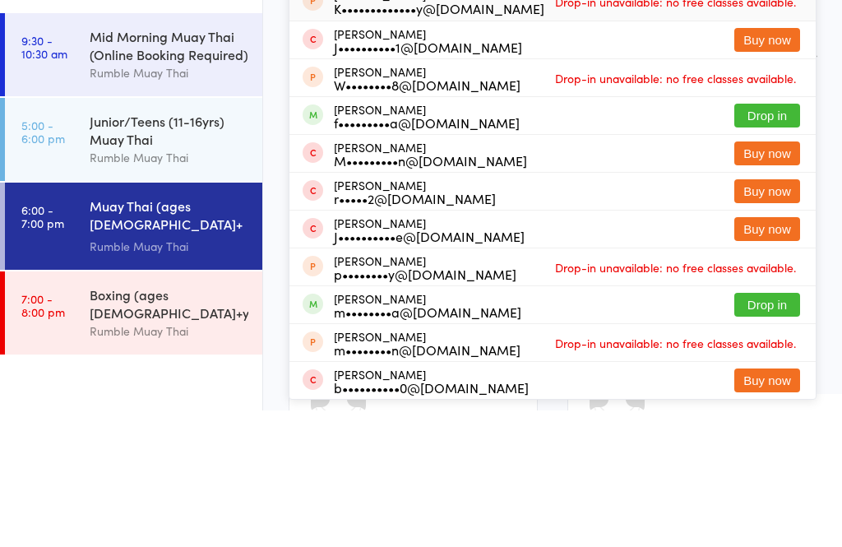
type input "Jordan"
click at [769, 240] on button "Drop in" at bounding box center [768, 252] width 66 height 24
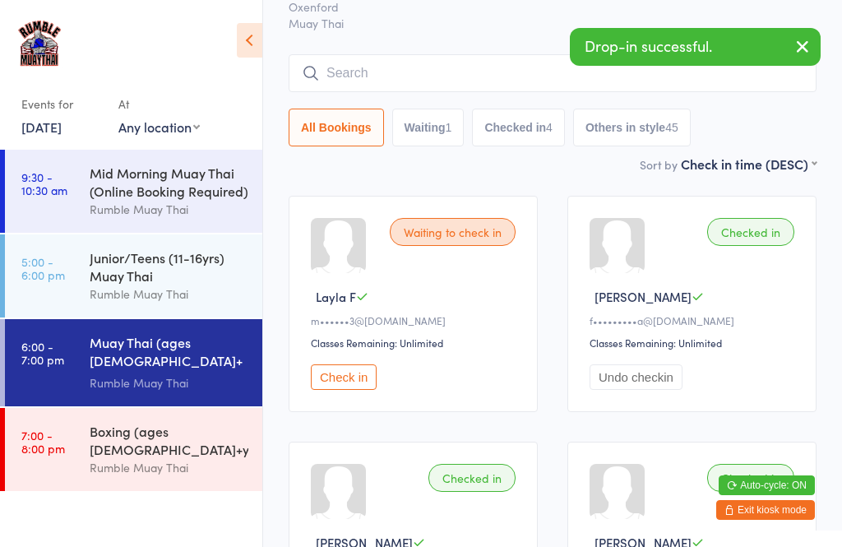
click at [453, 69] on input "search" at bounding box center [553, 73] width 528 height 38
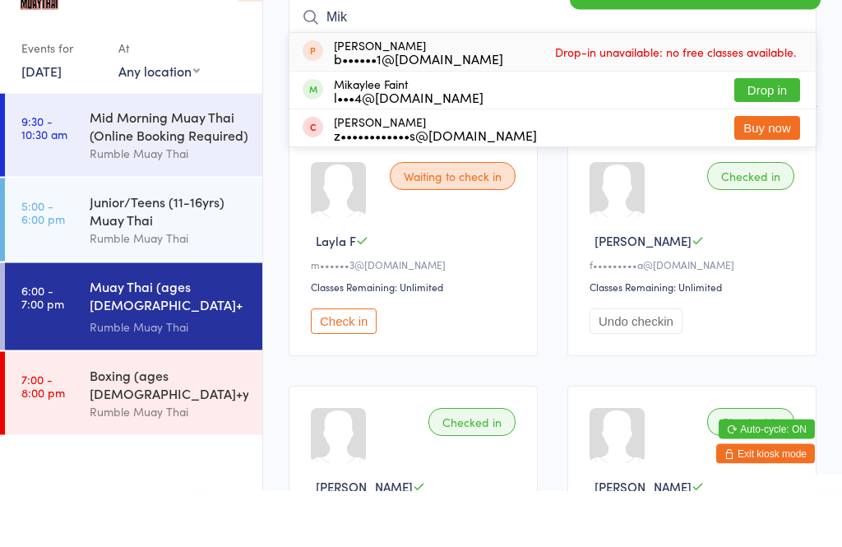
type input "Mik"
click at [768, 135] on button "Drop in" at bounding box center [768, 147] width 66 height 24
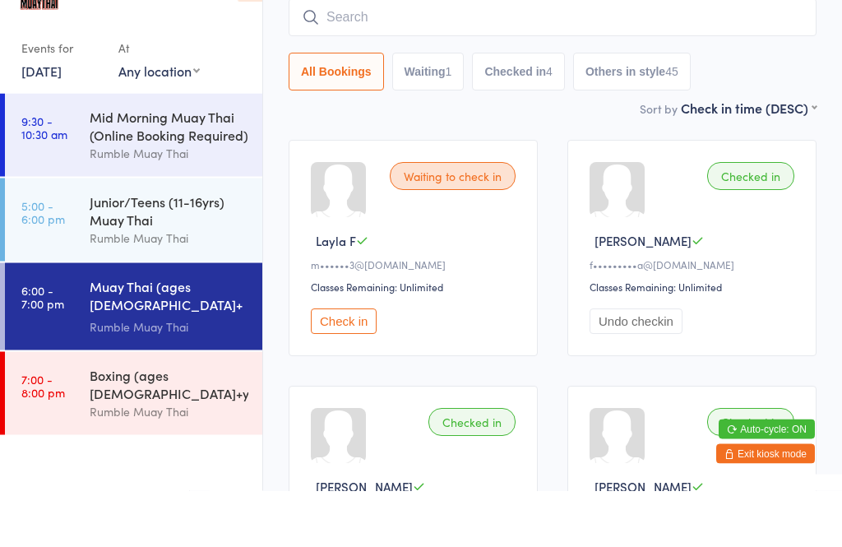
scroll to position [149, 0]
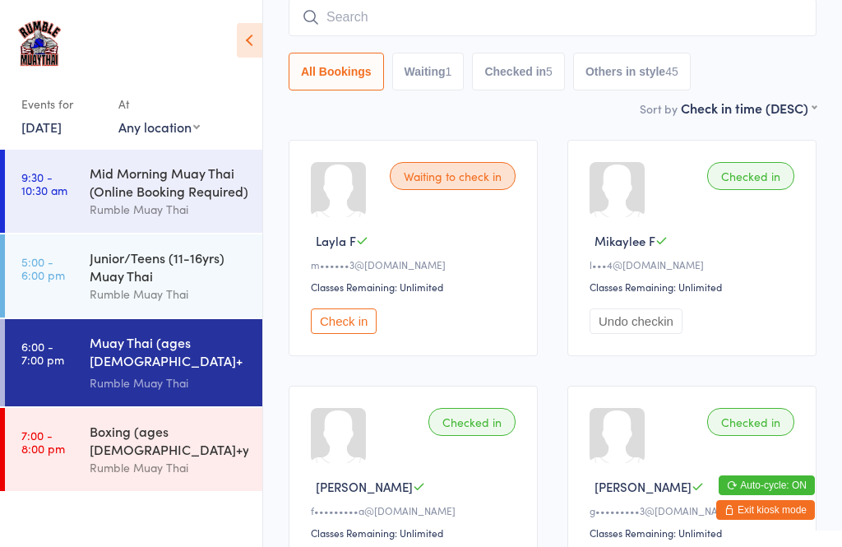
click at [597, 24] on input "search" at bounding box center [553, 17] width 528 height 38
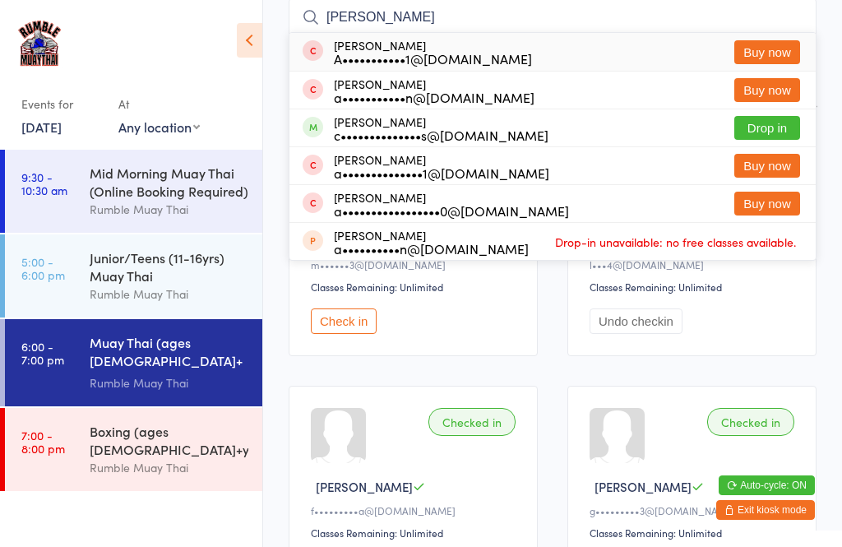
type input "[PERSON_NAME]"
click at [776, 133] on button "Drop in" at bounding box center [768, 128] width 66 height 24
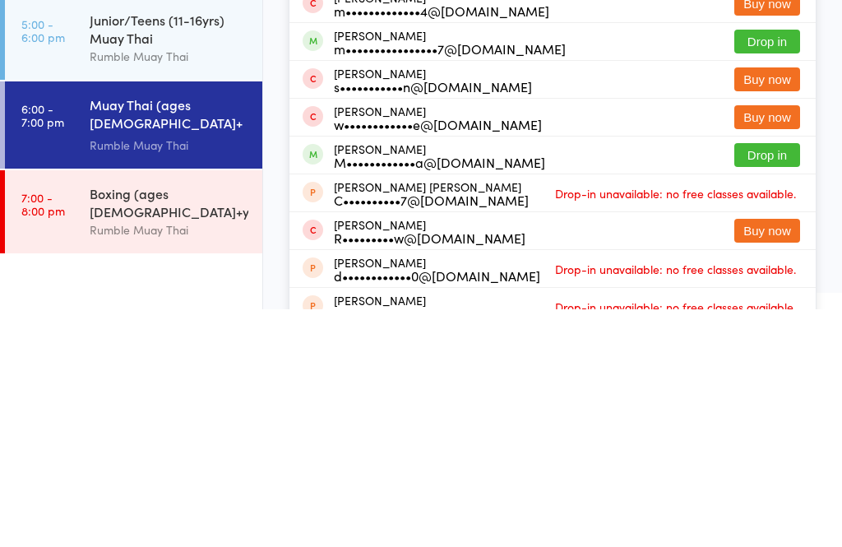
type input "[PERSON_NAME]"
click at [771, 381] on button "Drop in" at bounding box center [768, 393] width 66 height 24
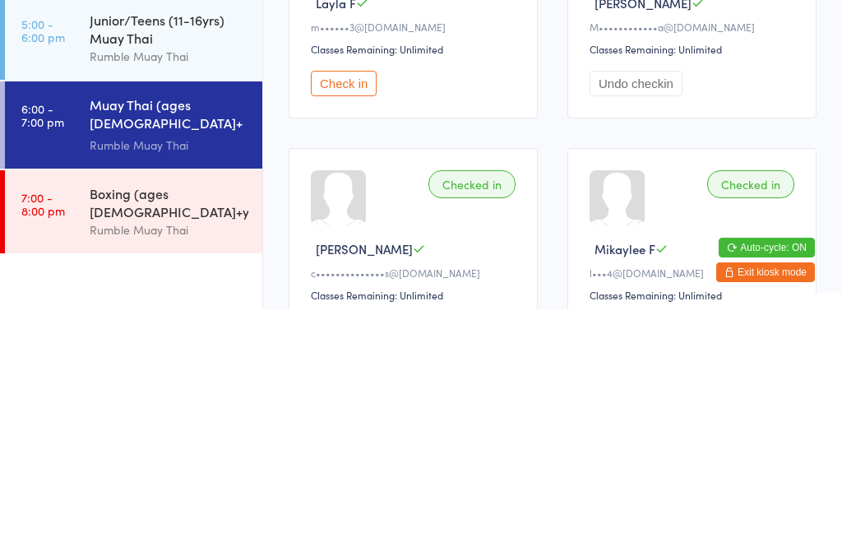
scroll to position [35, 0]
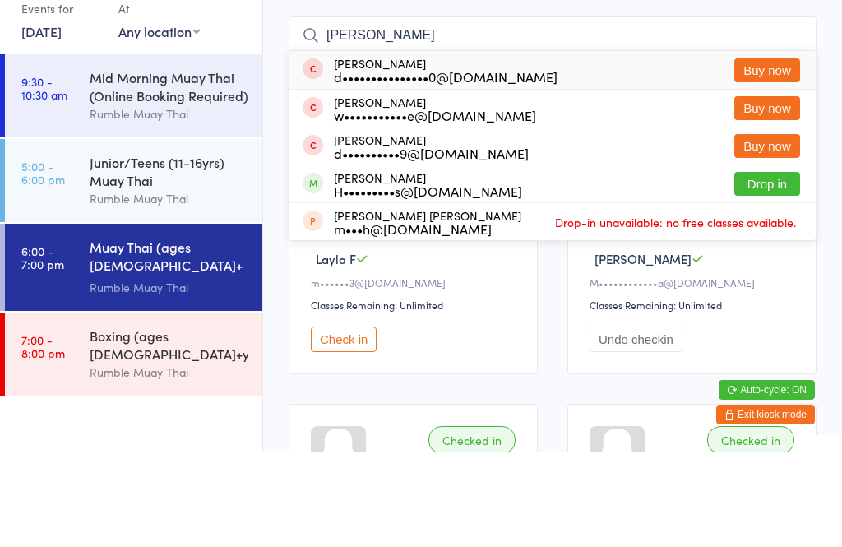
type input "[PERSON_NAME]"
click at [767, 267] on button "Drop in" at bounding box center [768, 279] width 66 height 24
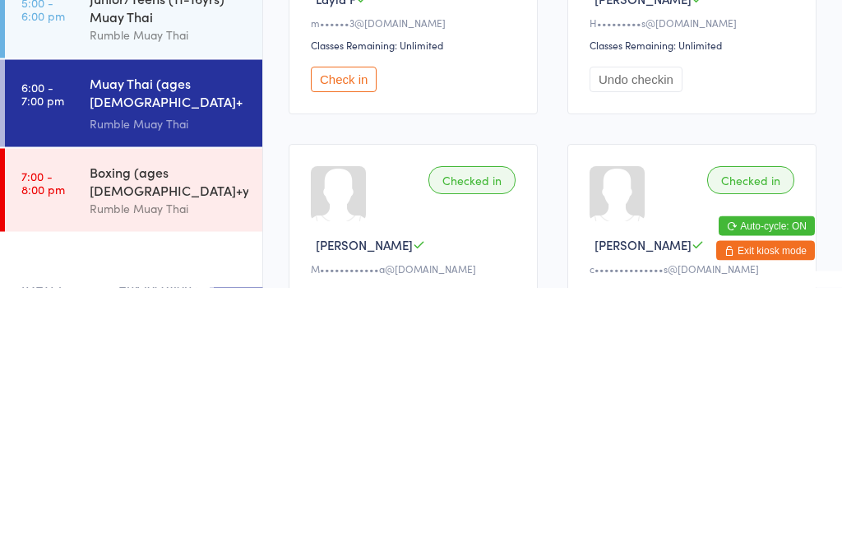
scroll to position [36, 0]
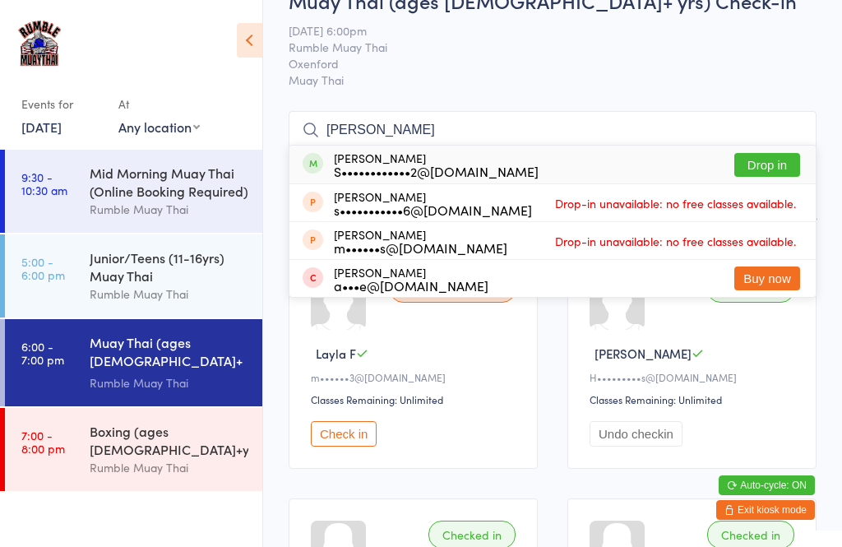
type input "[PERSON_NAME]"
click at [765, 167] on button "Drop in" at bounding box center [768, 165] width 66 height 24
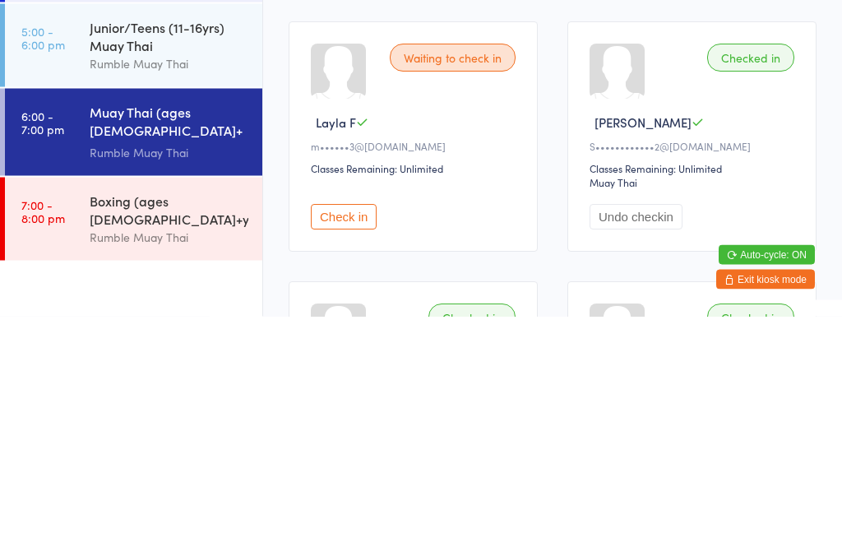
click at [358, 435] on button "Check in" at bounding box center [344, 447] width 66 height 25
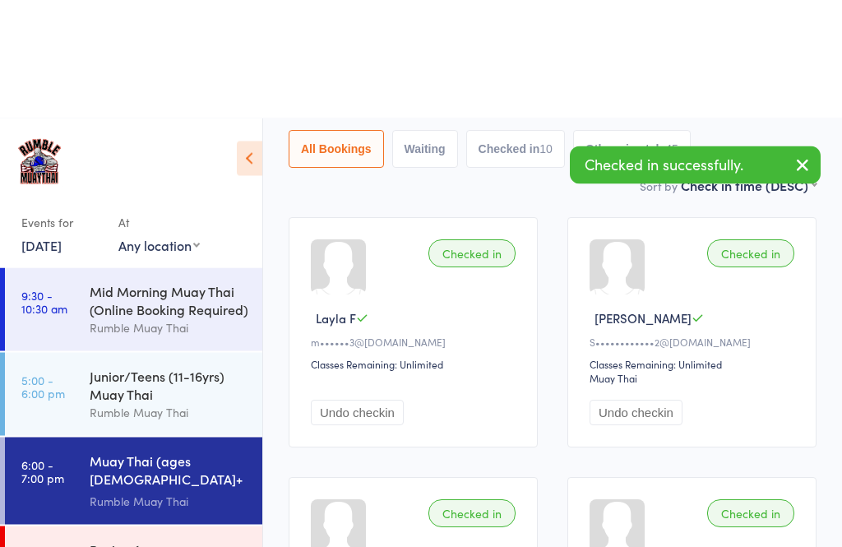
scroll to position [0, 0]
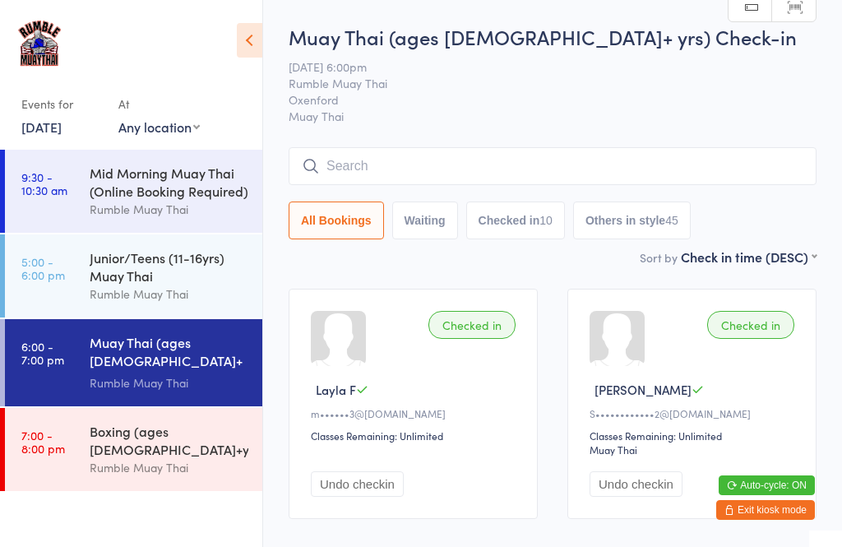
click at [535, 151] on input "search" at bounding box center [553, 166] width 528 height 38
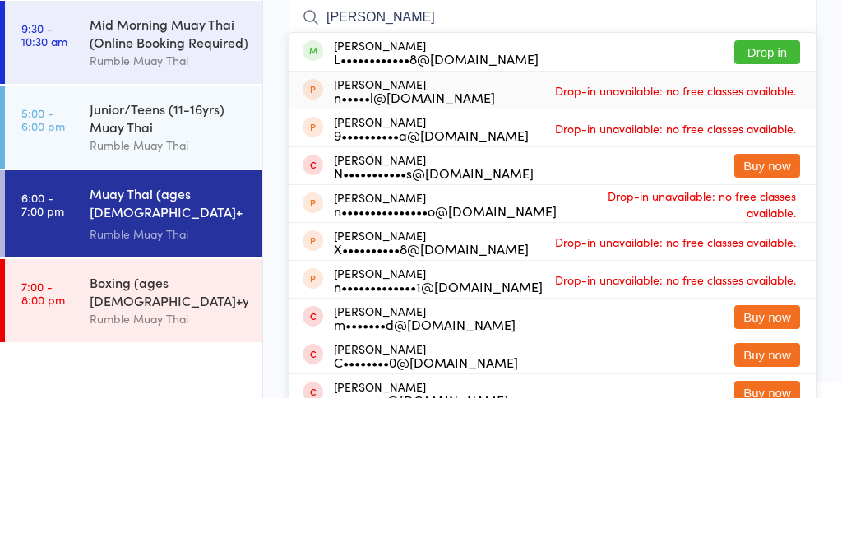
type input "[PERSON_NAME]"
click at [525, 220] on div "[PERSON_NAME] n•••••l@[DOMAIN_NAME] Drop-in unavailable: no free classes availa…" at bounding box center [553, 238] width 526 height 37
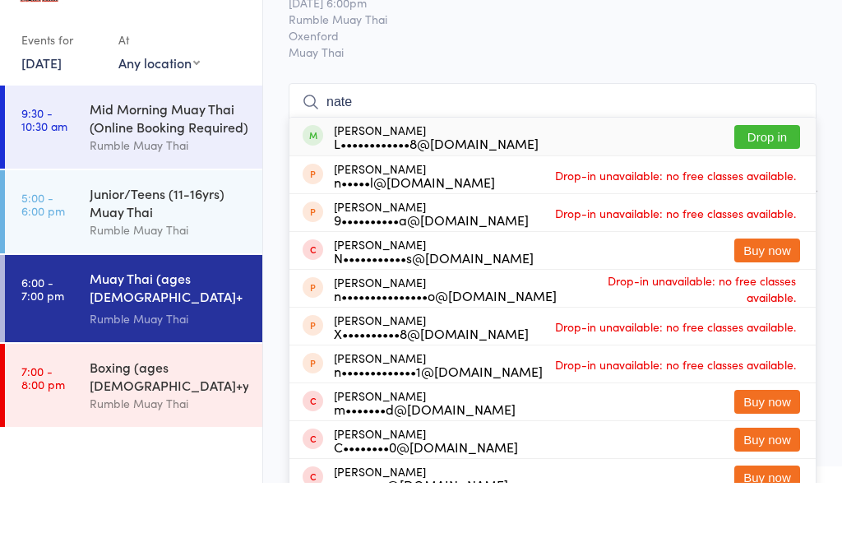
type input "nate"
click at [490, 201] on div "L••••••••••••8@[DOMAIN_NAME]" at bounding box center [436, 207] width 205 height 13
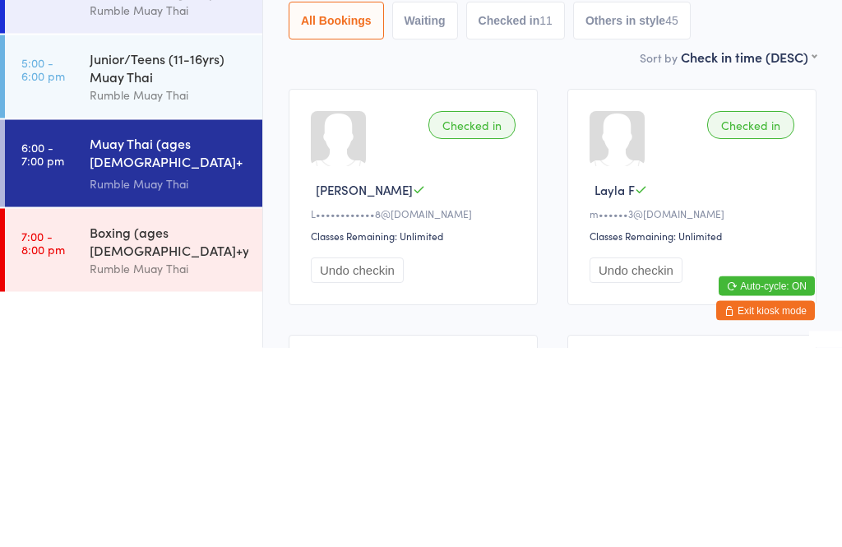
scroll to position [35, 0]
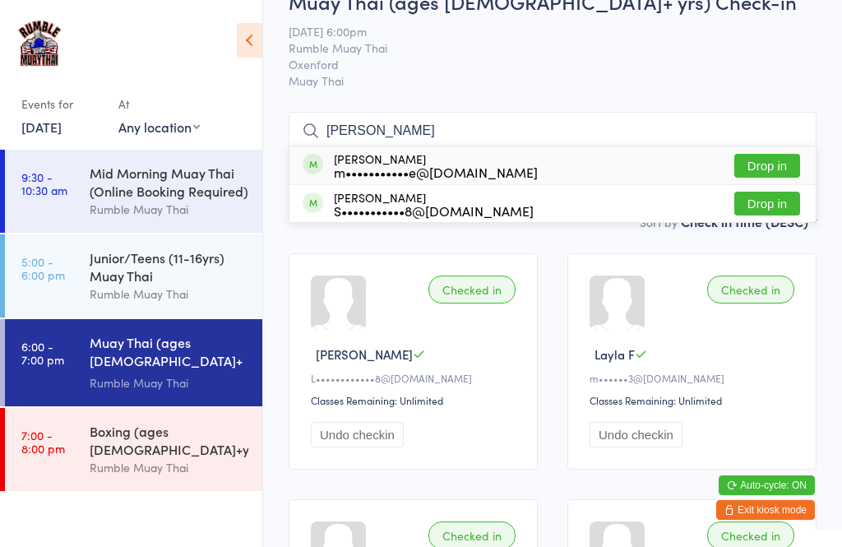
type input "[PERSON_NAME]"
click at [775, 205] on button "Drop in" at bounding box center [768, 204] width 66 height 24
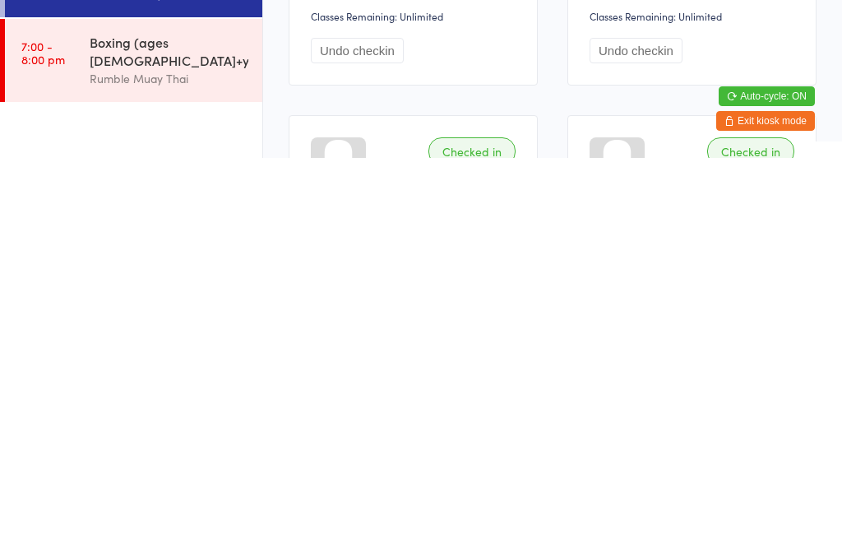
scroll to position [0, 0]
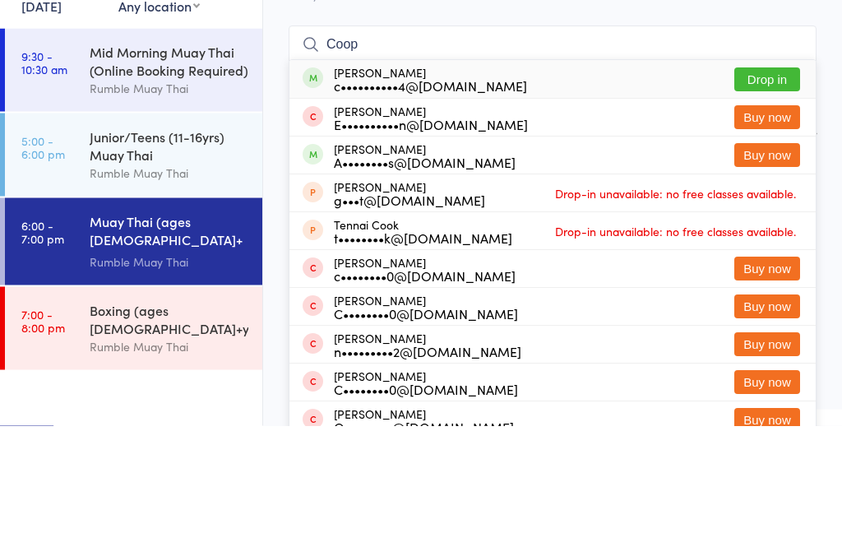
type input "Coop"
click at [753, 189] on button "Drop in" at bounding box center [768, 201] width 66 height 24
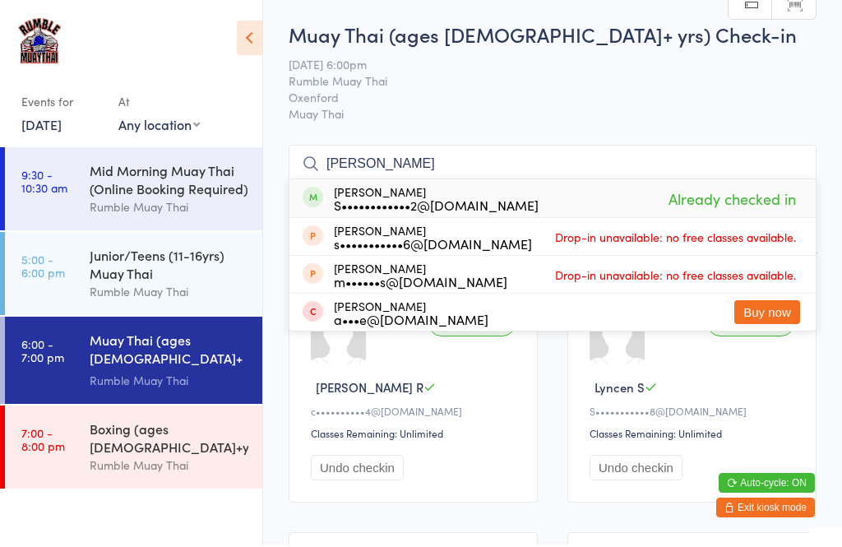
click at [554, 79] on span "Rumble Muay Thai" at bounding box center [540, 83] width 503 height 16
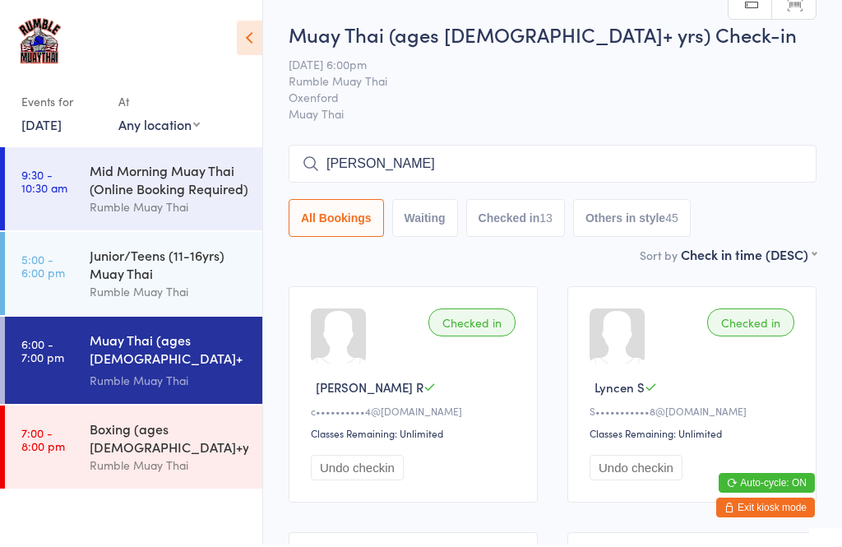
scroll to position [2, 0]
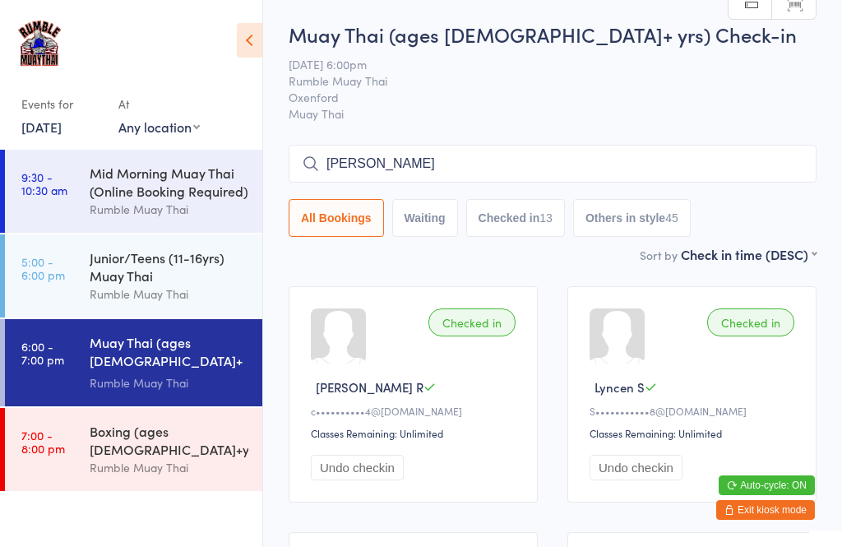
click at [479, 170] on input "[PERSON_NAME]" at bounding box center [553, 164] width 528 height 38
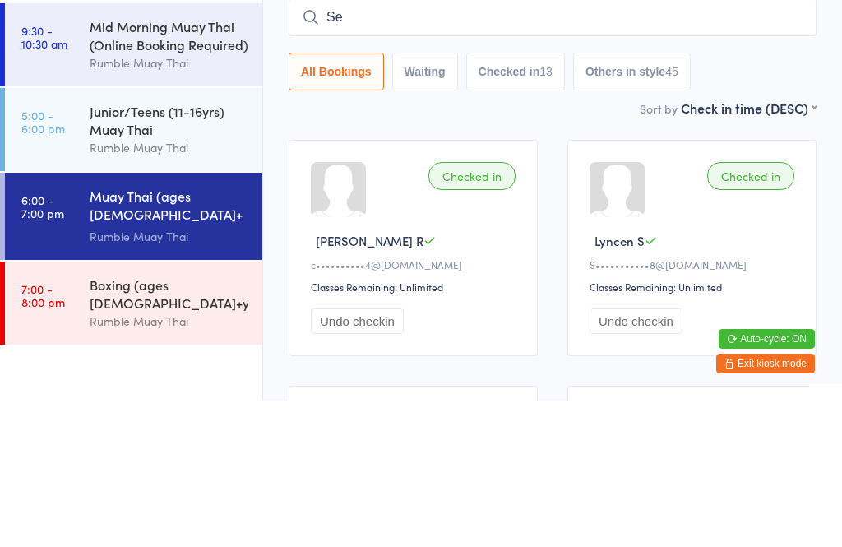
type input "S"
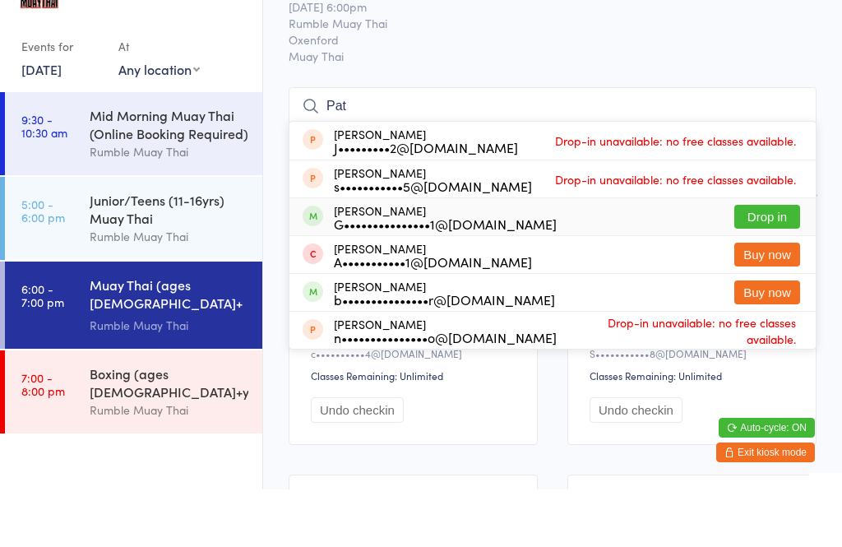
type input "Pat"
click at [544, 256] on div "[PERSON_NAME] G•••••••••••••••1@[DOMAIN_NAME] Drop in" at bounding box center [553, 274] width 526 height 37
